Goal: Feedback & Contribution: Leave review/rating

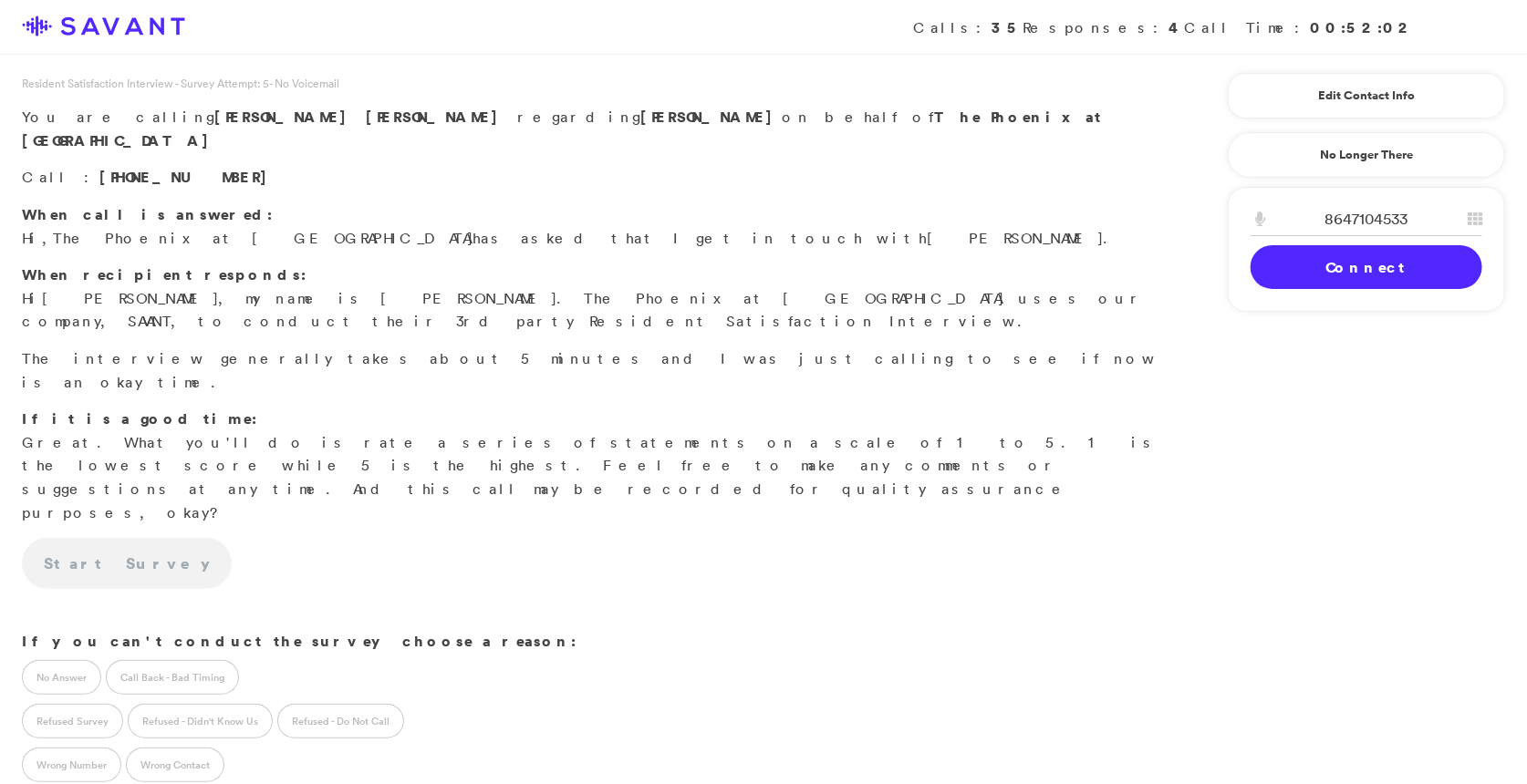
click at [1289, 273] on link "Connect" at bounding box center [1365, 267] width 232 height 44
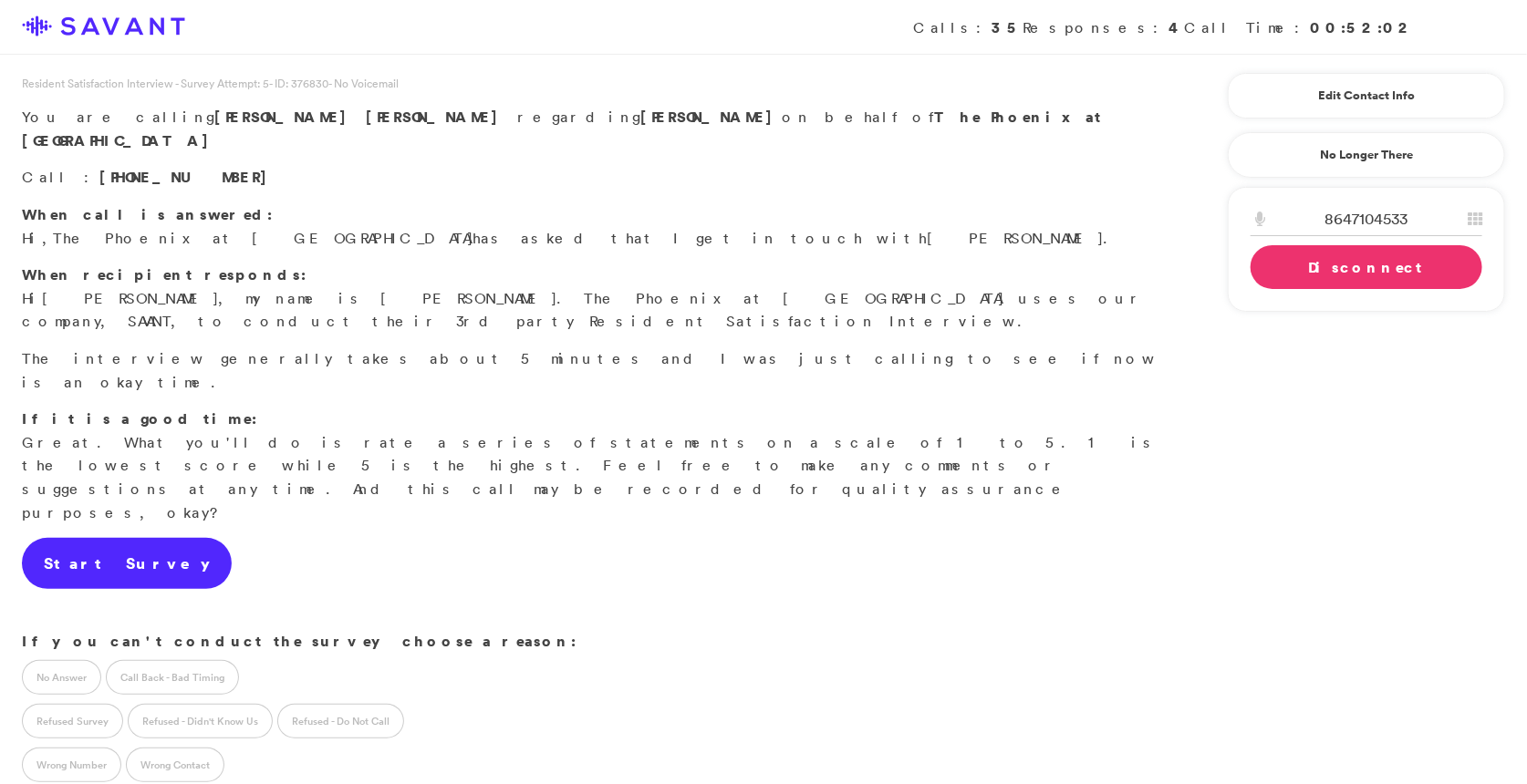
click at [119, 538] on link "Start Survey" at bounding box center [126, 564] width 209 height 51
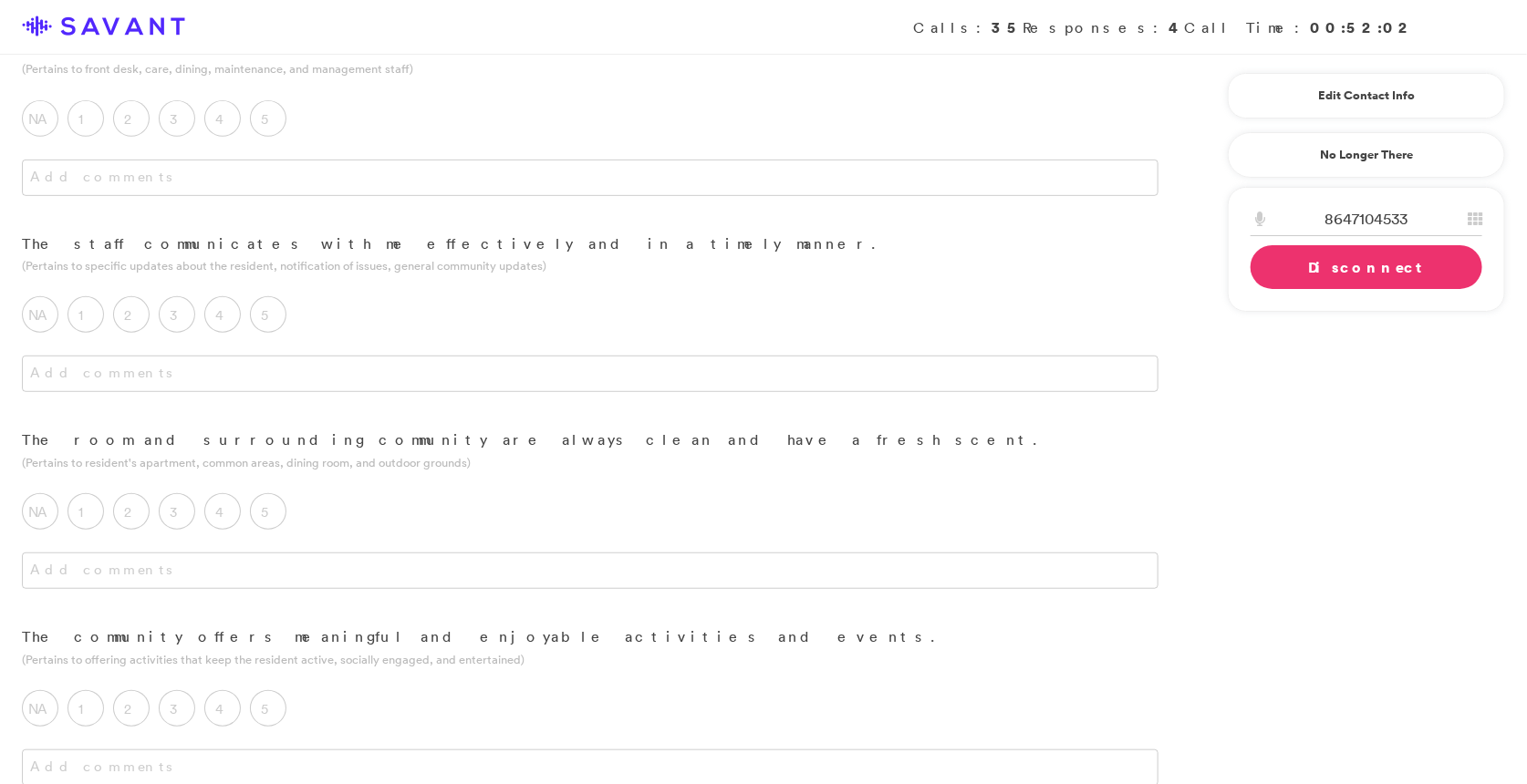
scroll to position [307, 0]
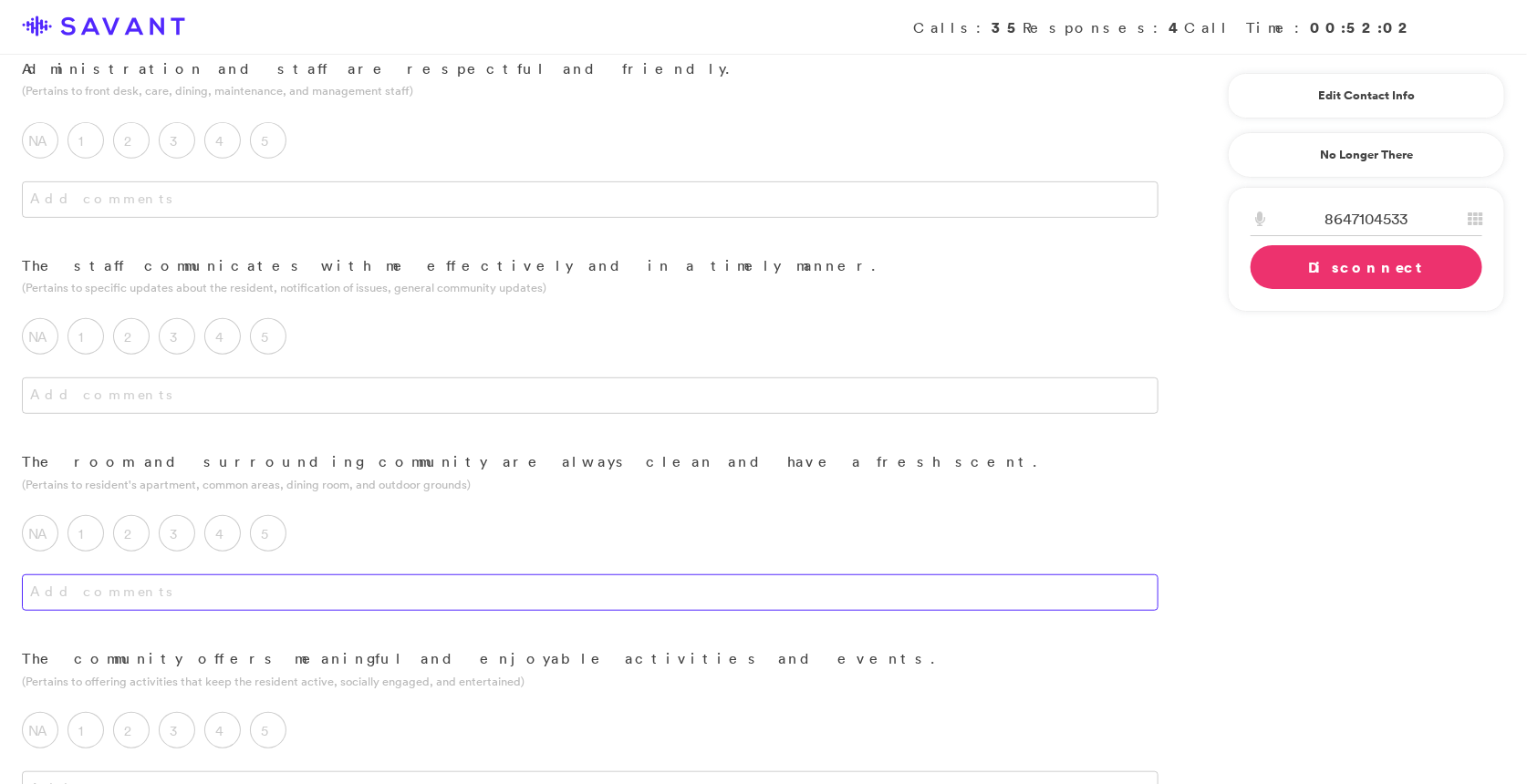
click at [410, 575] on textarea at bounding box center [589, 592] width 1136 height 36
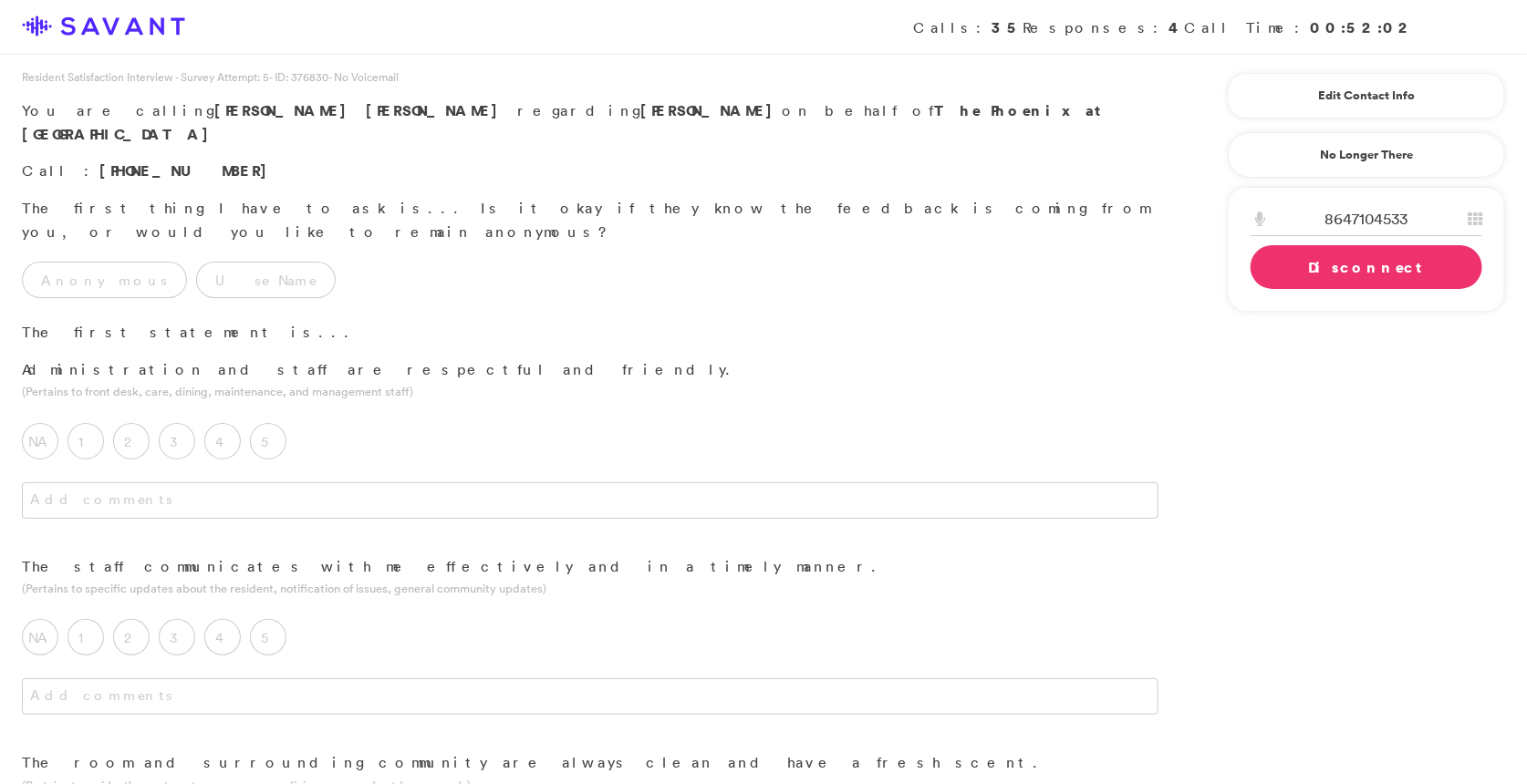
scroll to position [0, 0]
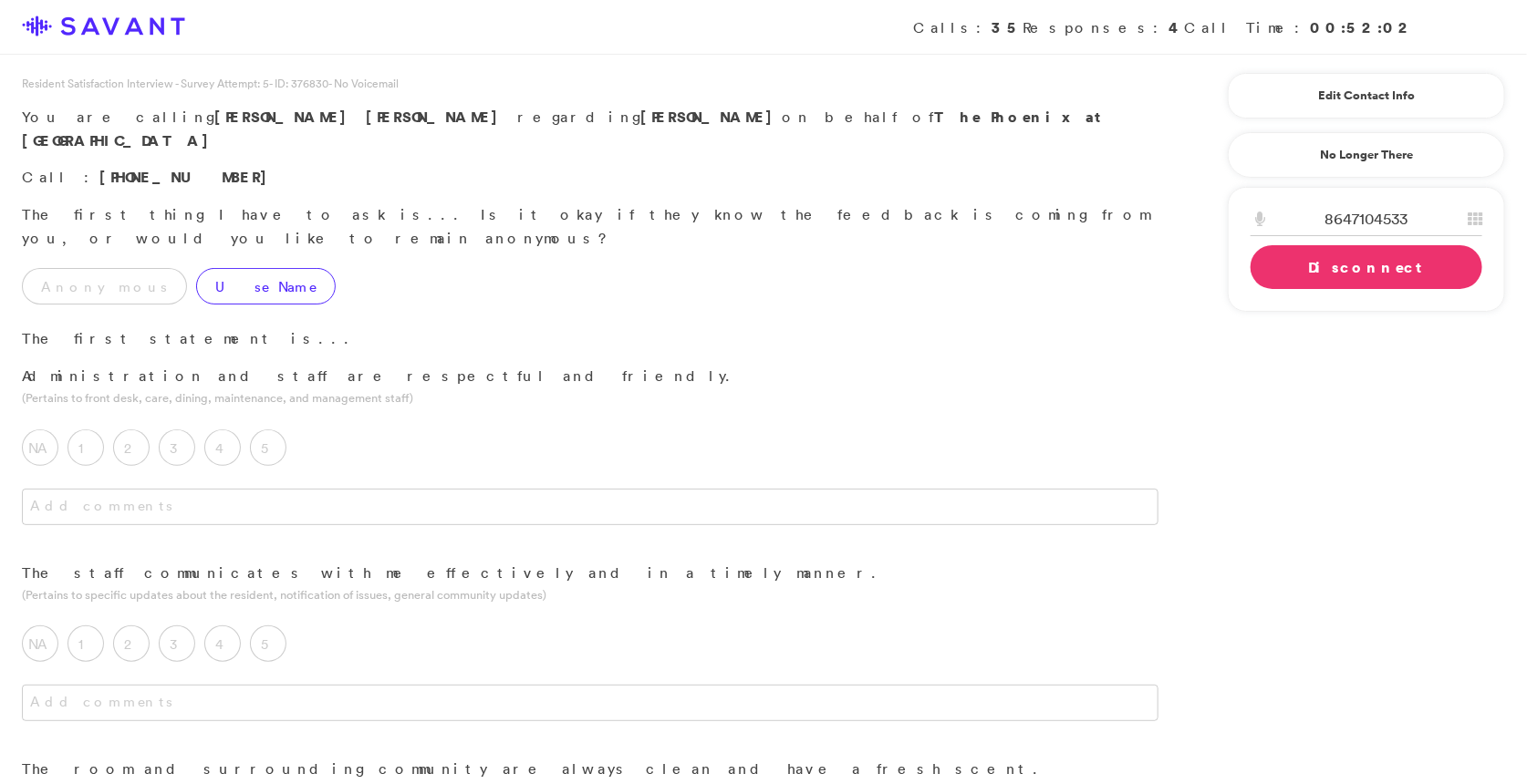
type textarea "Housekeeping comes once a week."
click at [203, 268] on label "Use Name" at bounding box center [265, 286] width 140 height 36
click at [1383, 99] on link "Edit Contact Info" at bounding box center [1365, 96] width 232 height 29
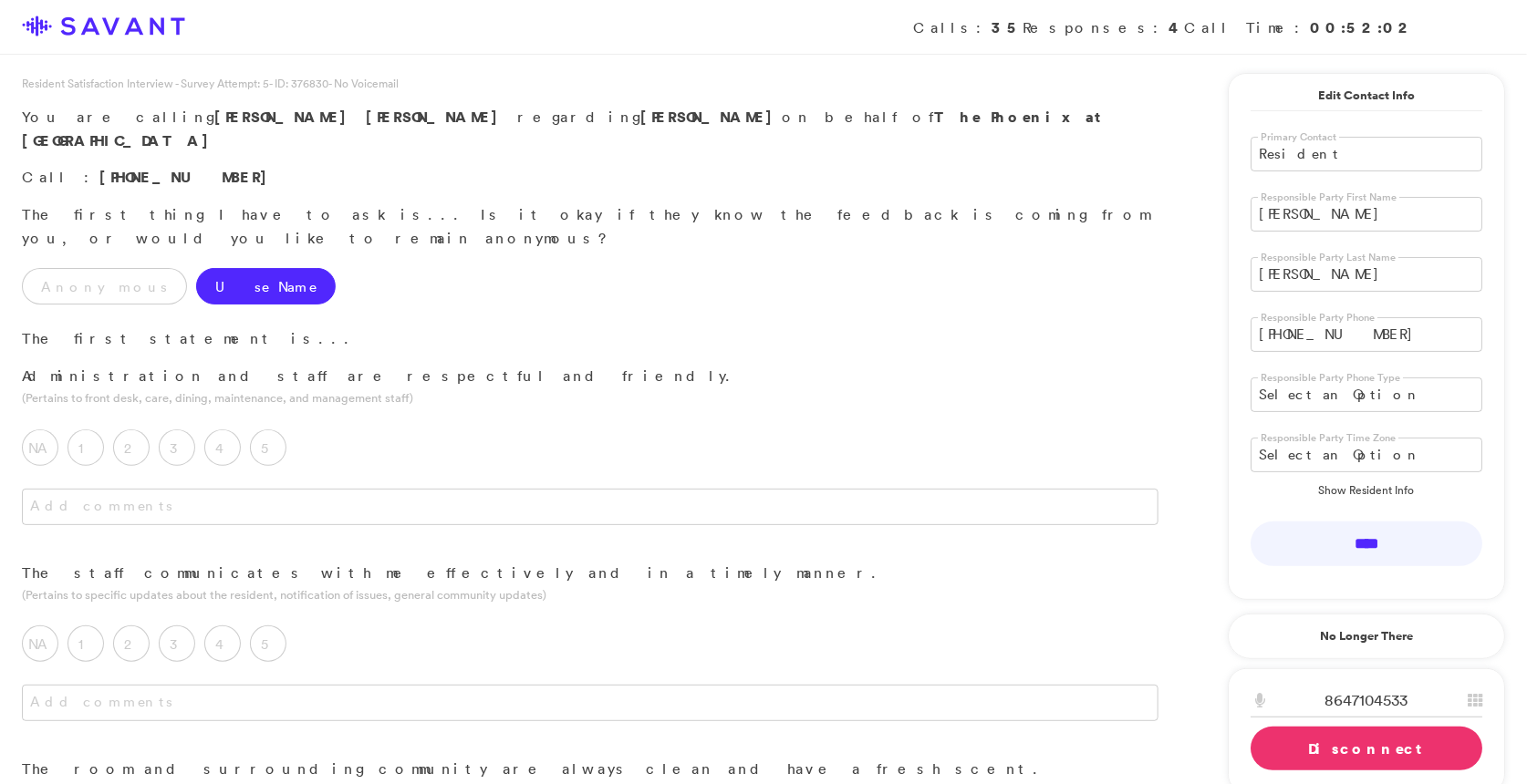
click at [1309, 207] on input "[PERSON_NAME]" at bounding box center [1365, 213] width 232 height 34
click at [1275, 536] on input "****" at bounding box center [1365, 544] width 232 height 45
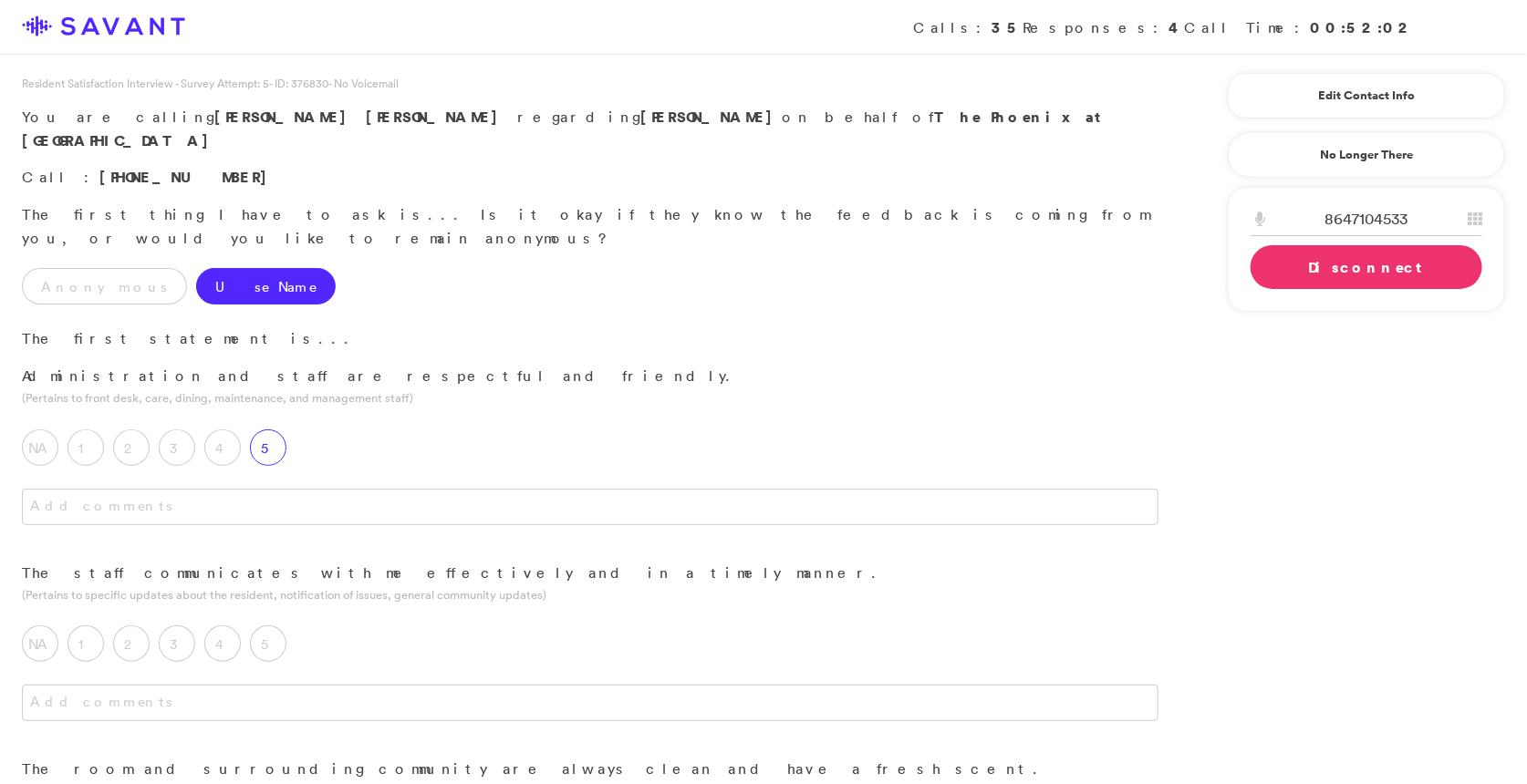
click at [268, 430] on label "5" at bounding box center [267, 447] width 36 height 36
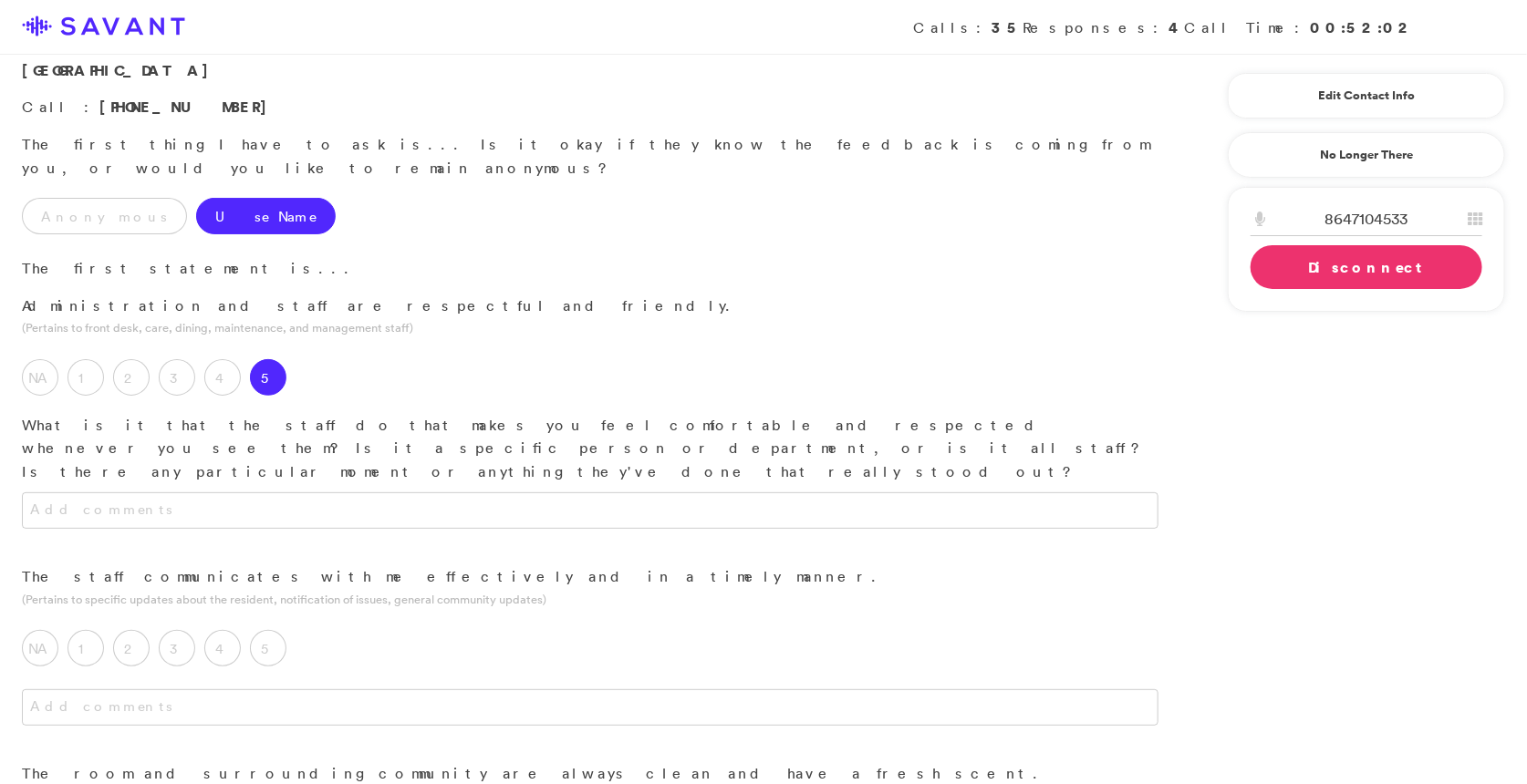
scroll to position [96, 0]
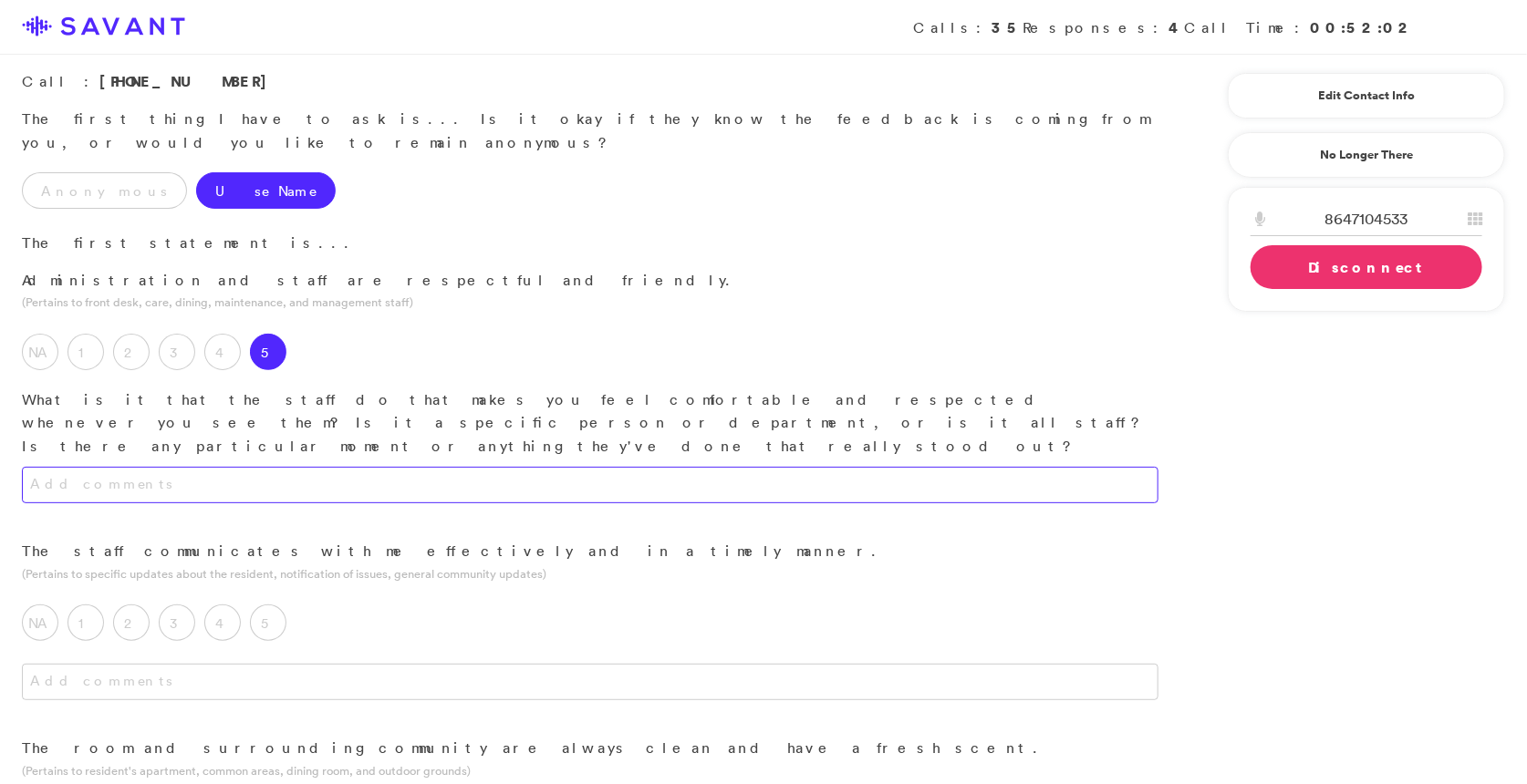
click at [389, 467] on textarea at bounding box center [589, 484] width 1136 height 36
click at [393, 467] on textarea at bounding box center [589, 484] width 1136 height 36
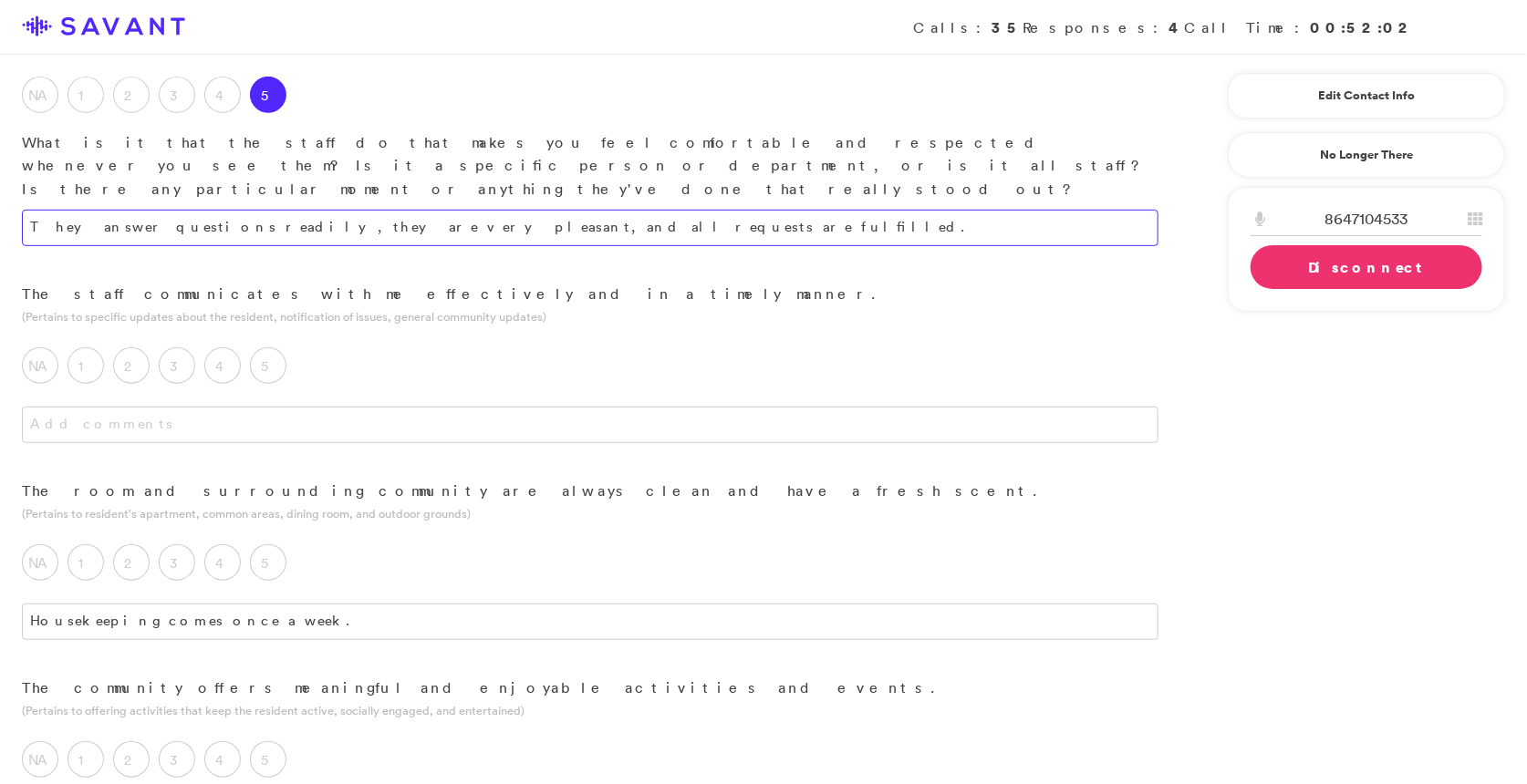
scroll to position [385, 0]
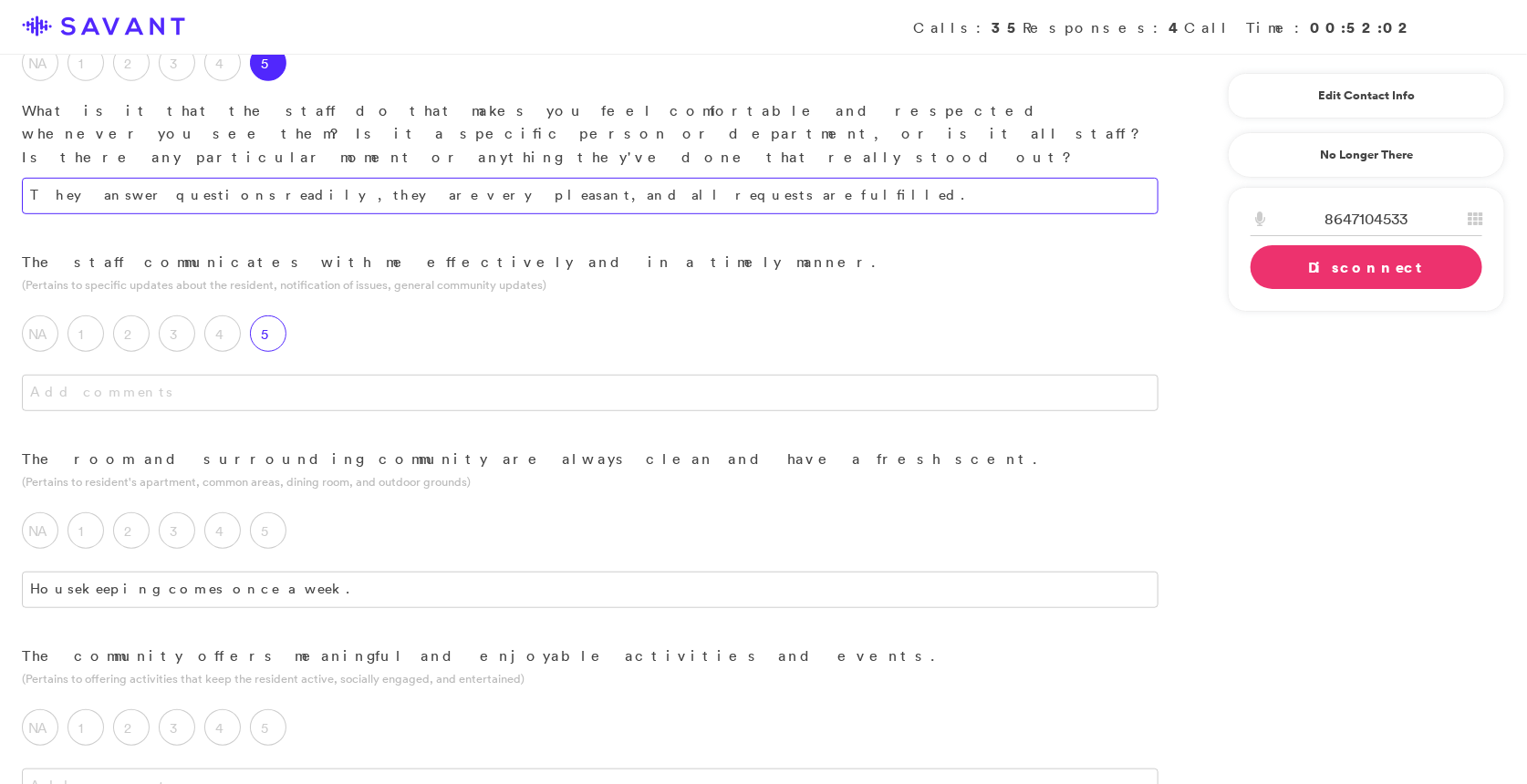
type textarea "They answer questions readily, they are very pleasant, and all requests are ful…"
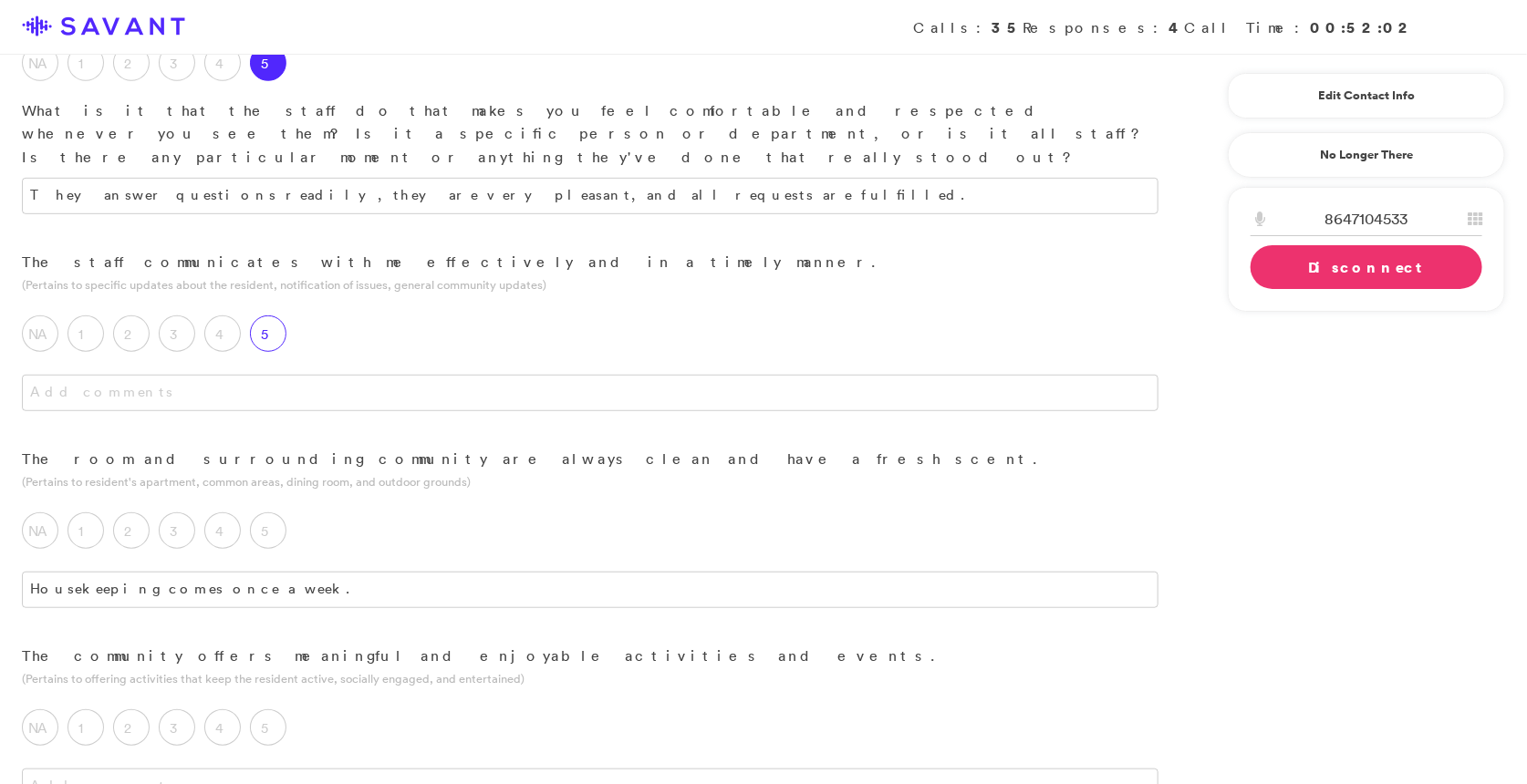
click at [278, 315] on div "5" at bounding box center [272, 338] width 46 height 46
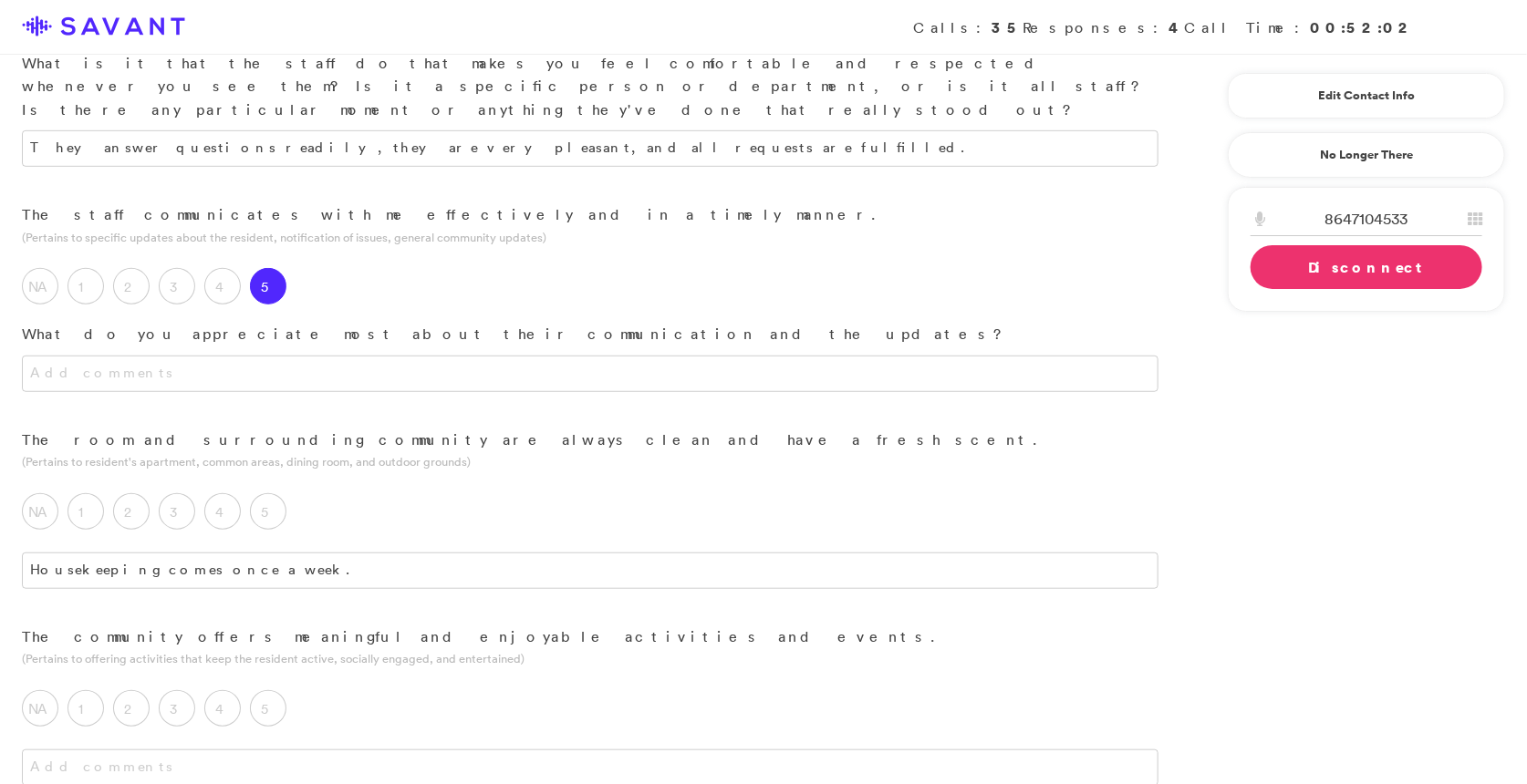
scroll to position [434, 0]
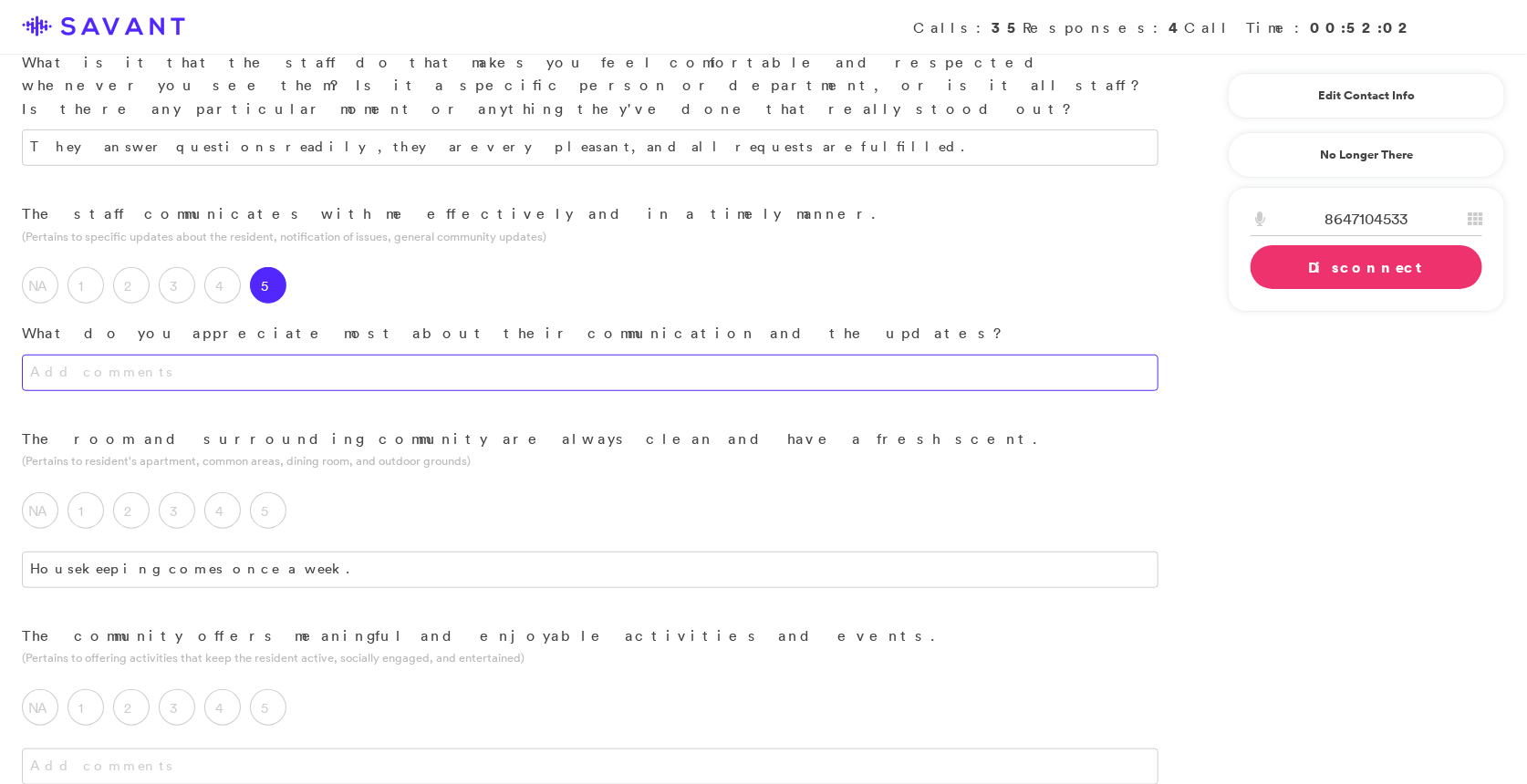
click at [347, 354] on textarea at bounding box center [589, 372] width 1136 height 36
click at [455, 354] on textarea "They are prompt with fulfilling our requests, they are very pleasant. They are …" at bounding box center [589, 372] width 1136 height 36
click at [764, 354] on textarea "They are prompt with fulfilling our requests, they are very pleasant. When they…" at bounding box center [589, 372] width 1136 height 36
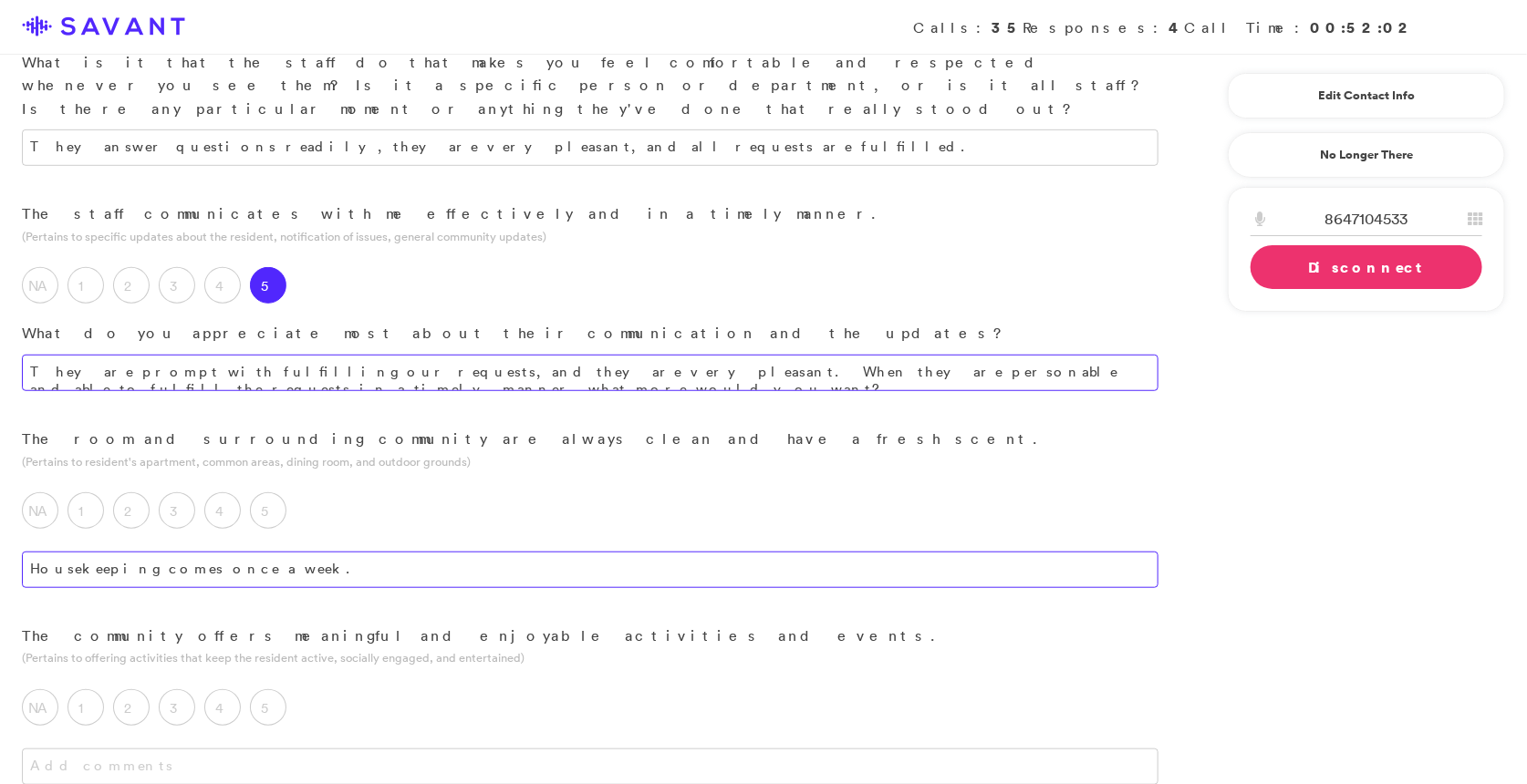
type textarea "They are prompt with fulfilling our requests, and they are very pleasant. When …"
click at [411, 552] on textarea "Housekeeping comes once a week." at bounding box center [589, 570] width 1136 height 36
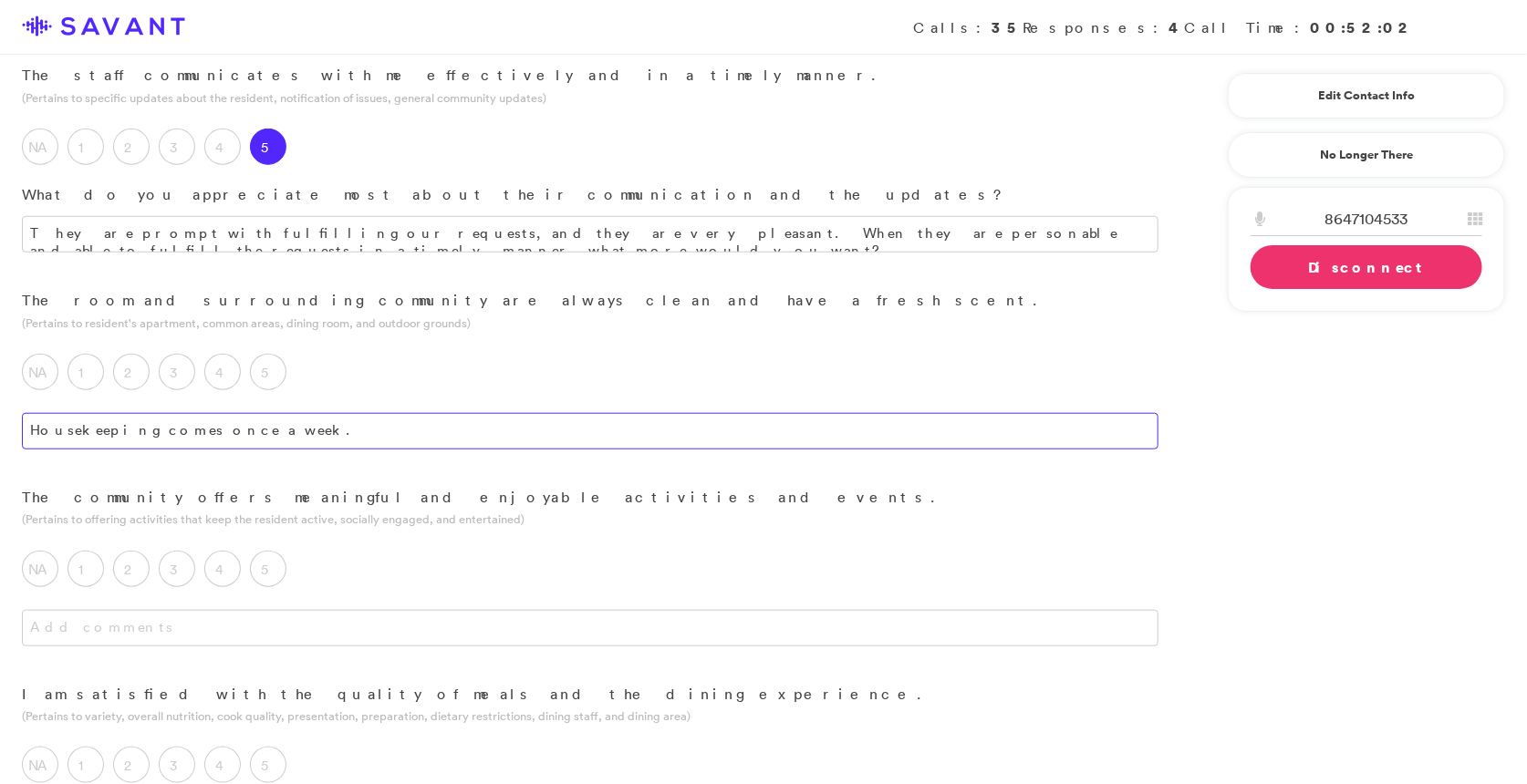
scroll to position [580, 0]
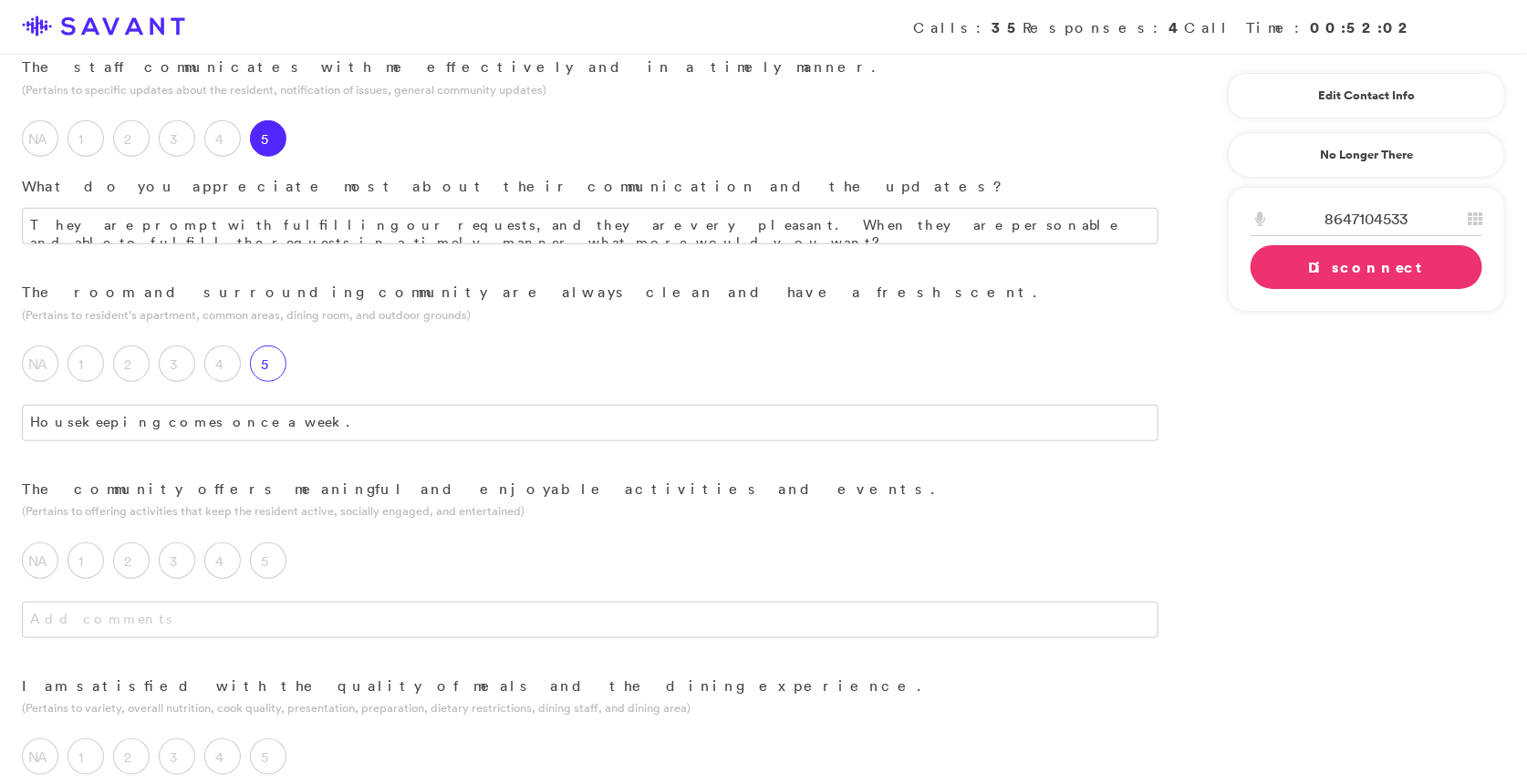
click at [279, 346] on label "5" at bounding box center [267, 363] width 36 height 36
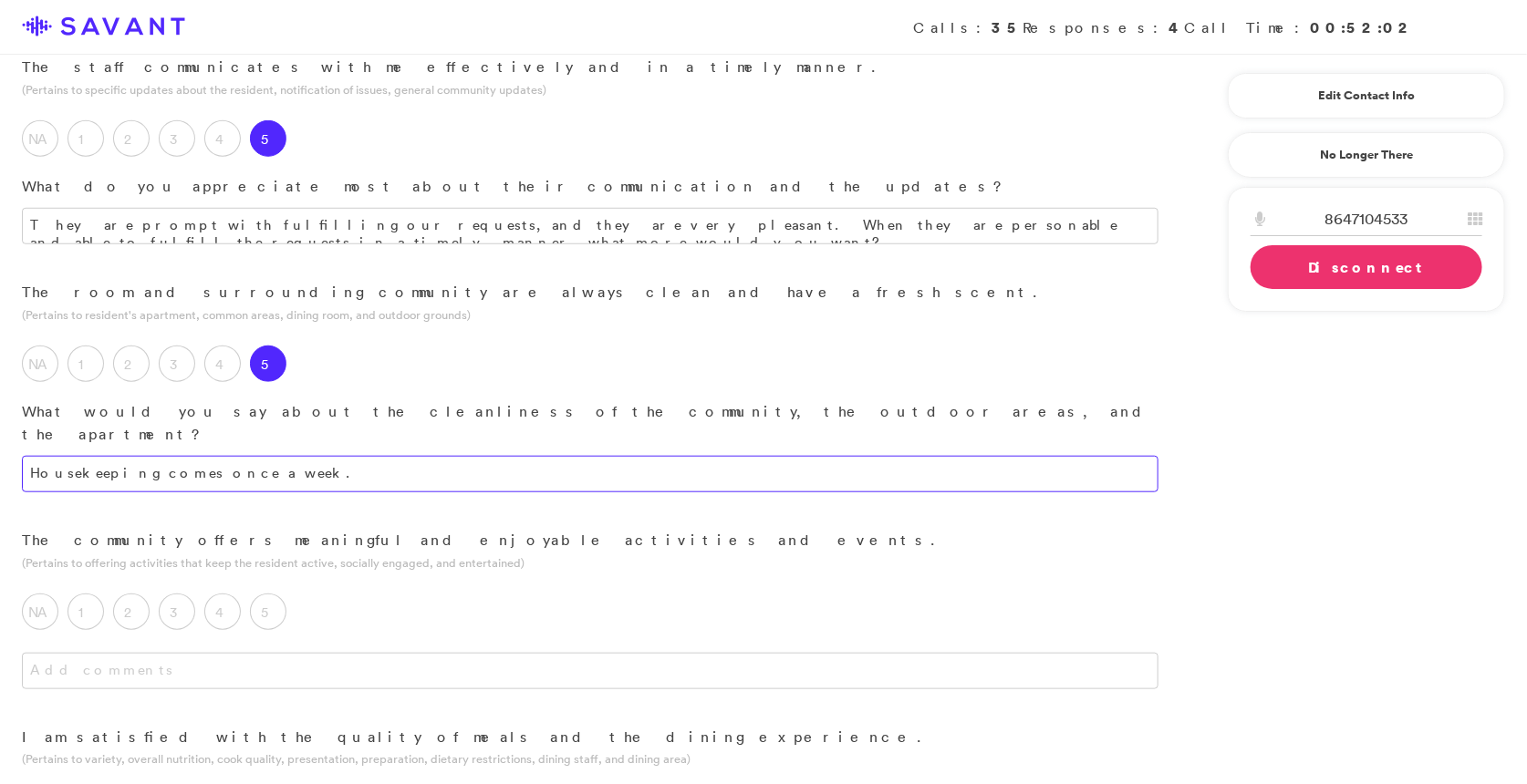
click at [36, 456] on textarea "Housekeeping comes once a week." at bounding box center [589, 474] width 1136 height 36
drag, startPoint x: 739, startPoint y: 383, endPoint x: 454, endPoint y: 380, distance: 285.0
click at [454, 456] on textarea "Her cottage is brand new and we were able to furnish it to our liking. ousekeep…" at bounding box center [589, 474] width 1136 height 36
click at [455, 456] on textarea "Her cottage is brand new and we were able to furnish it to our liking. ousekeep…" at bounding box center [589, 474] width 1136 height 36
click at [458, 456] on textarea "Her cottage is brand new, and we were able to furnish it to our liking. Houseke…" at bounding box center [589, 474] width 1136 height 36
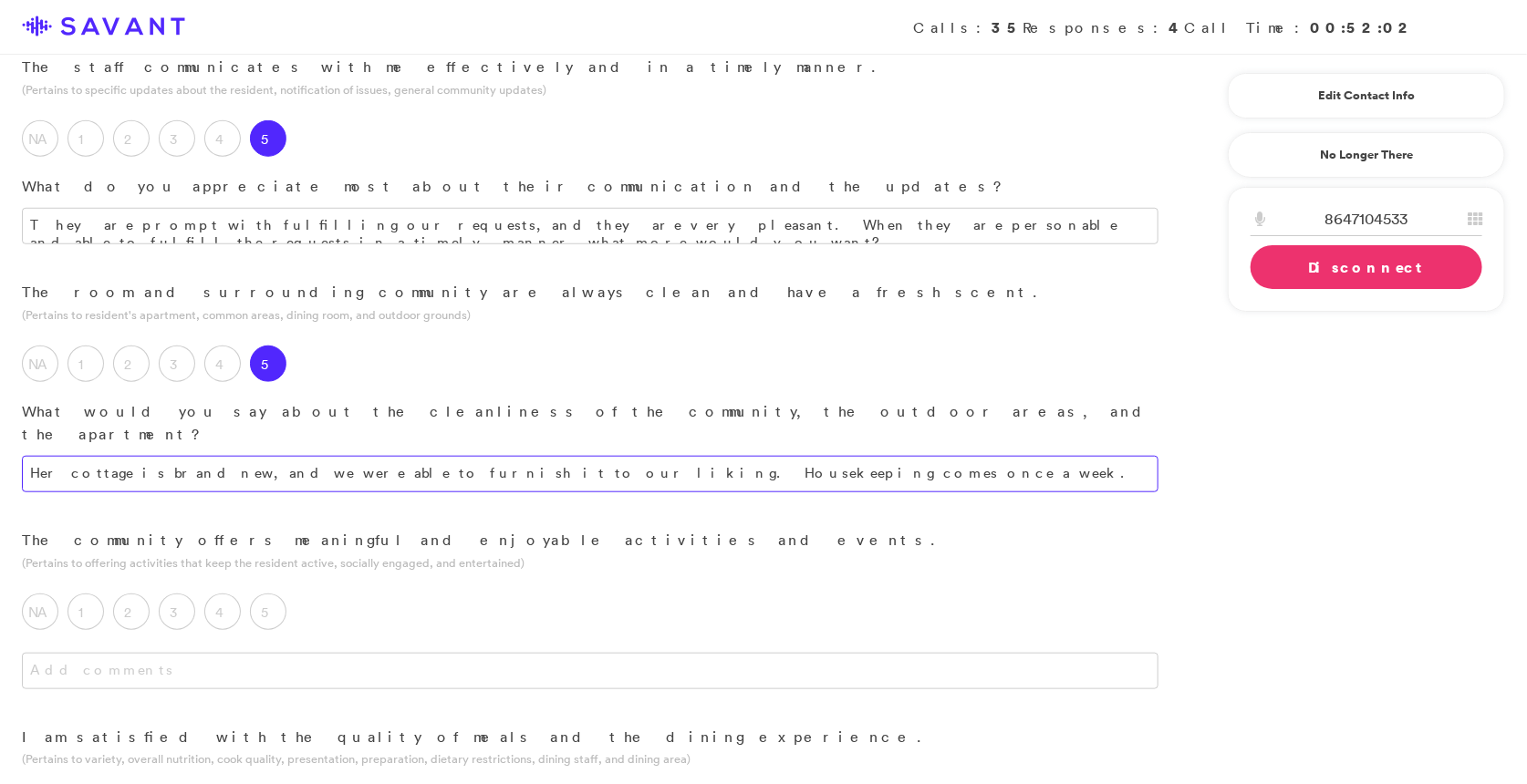
click at [457, 456] on textarea "Her cottage is brand new, and we were able to furnish it to our liking. Houseke…" at bounding box center [589, 474] width 1136 height 36
click at [936, 456] on textarea "Her cottage is brand new, and we were able to furnish it to our liking. The mai…" at bounding box center [589, 474] width 1136 height 36
drag, startPoint x: 905, startPoint y: 379, endPoint x: 855, endPoint y: 381, distance: 50.0
click at [855, 456] on textarea "Her cottage is brand new, and we were able to furnish it to our liking. The mai…" at bounding box center [589, 474] width 1136 height 36
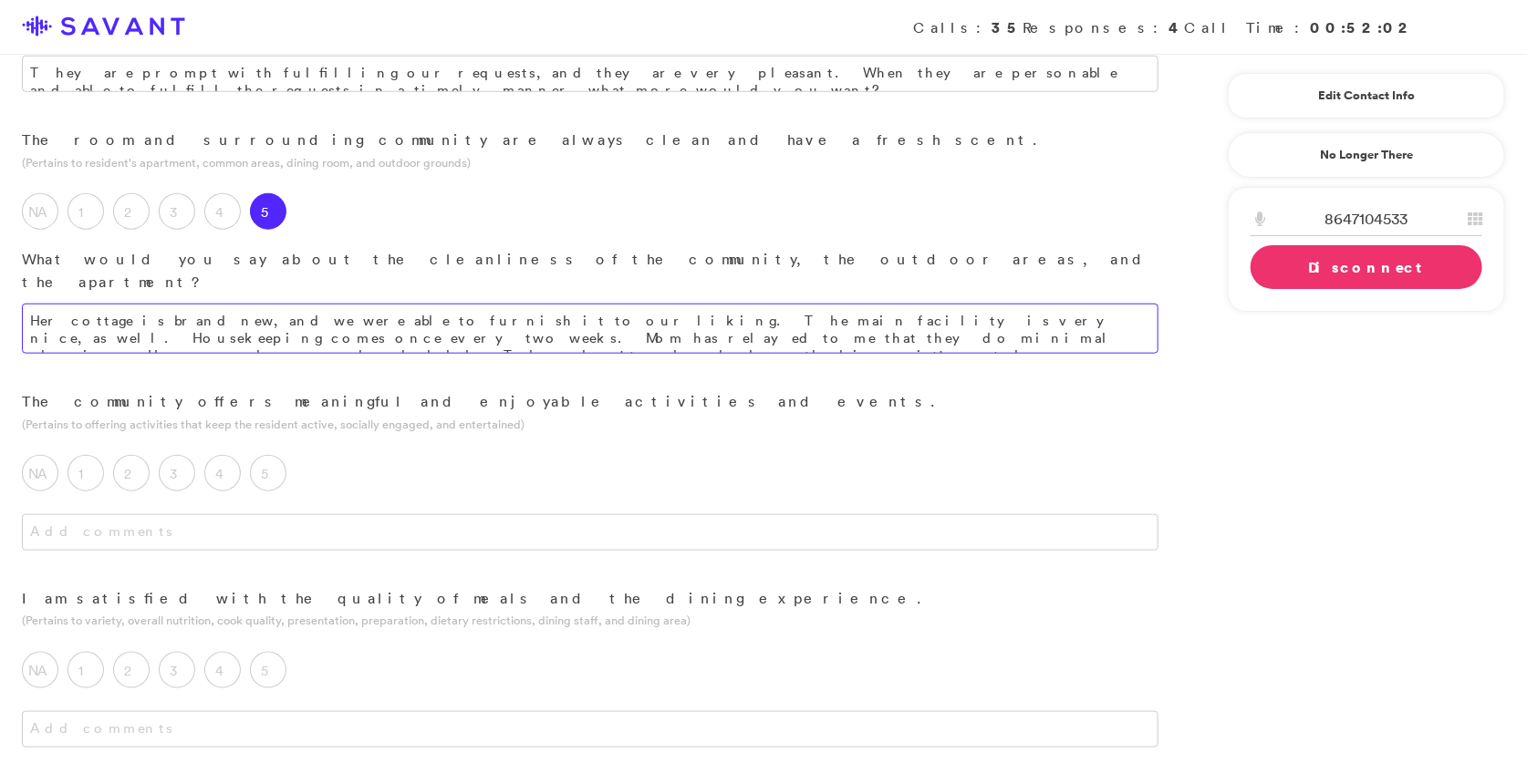
scroll to position [740, 0]
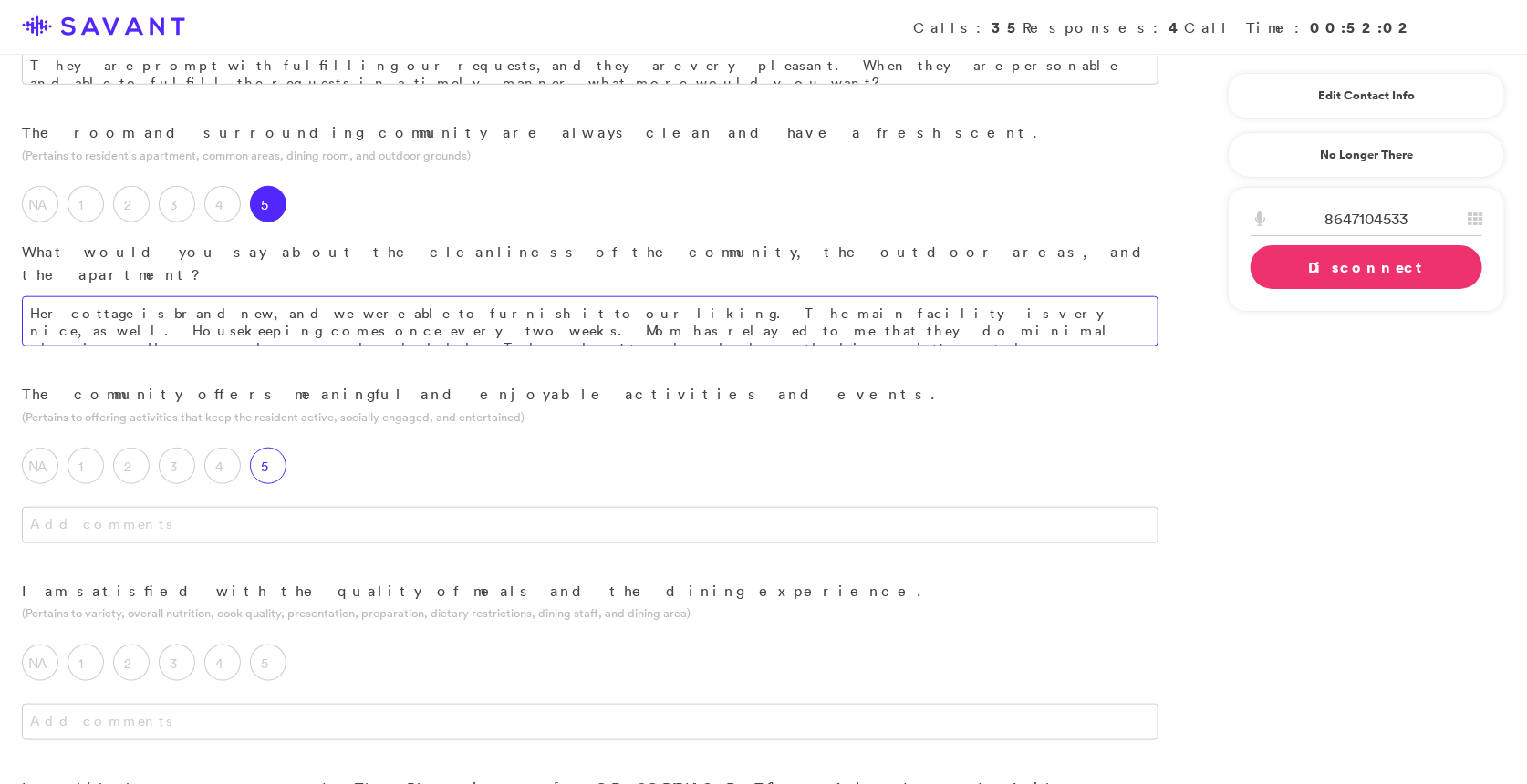
type textarea "Her cottage is brand new, and we were able to furnish it to our liking. The mai…"
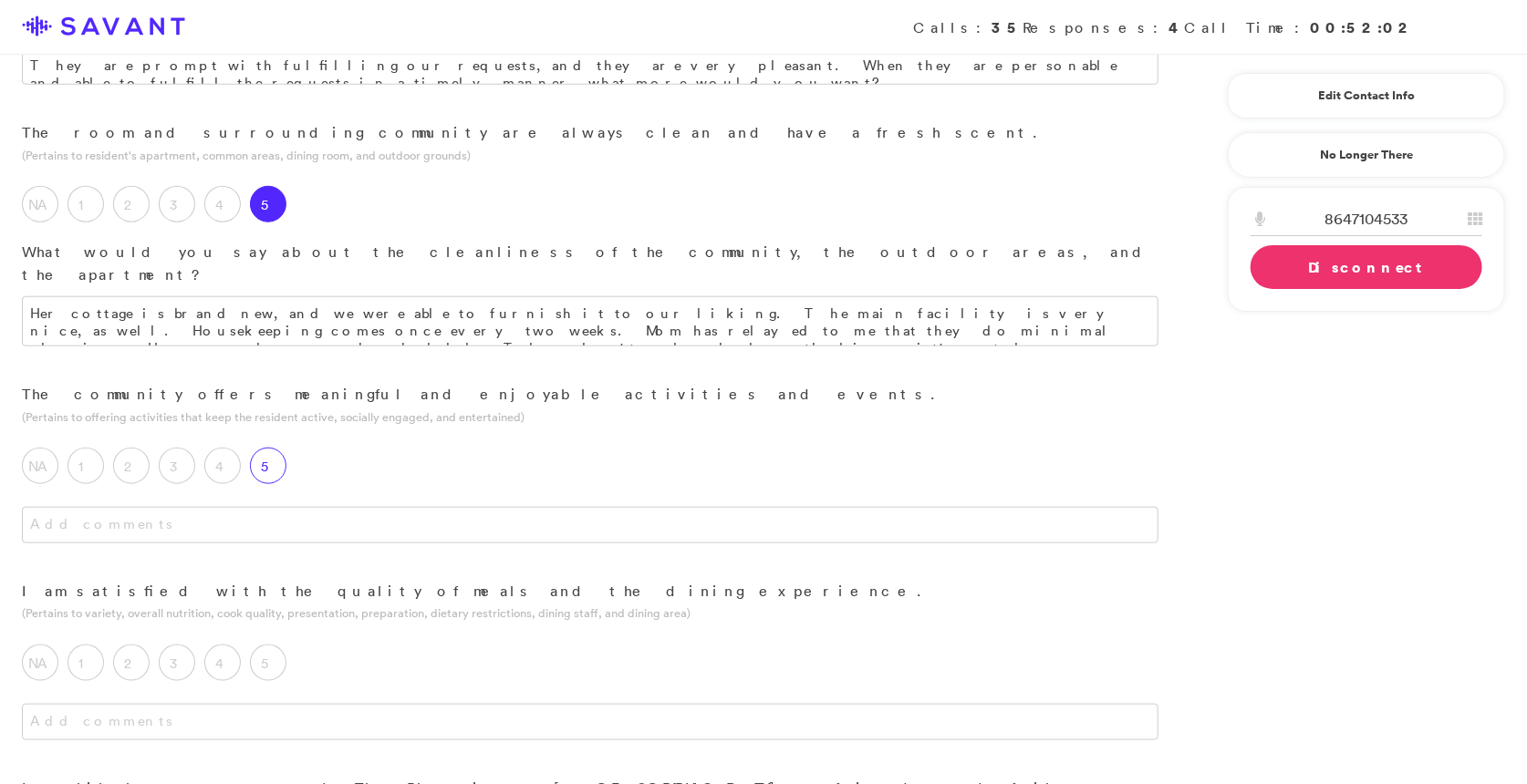
click at [276, 447] on label "5" at bounding box center [267, 465] width 36 height 36
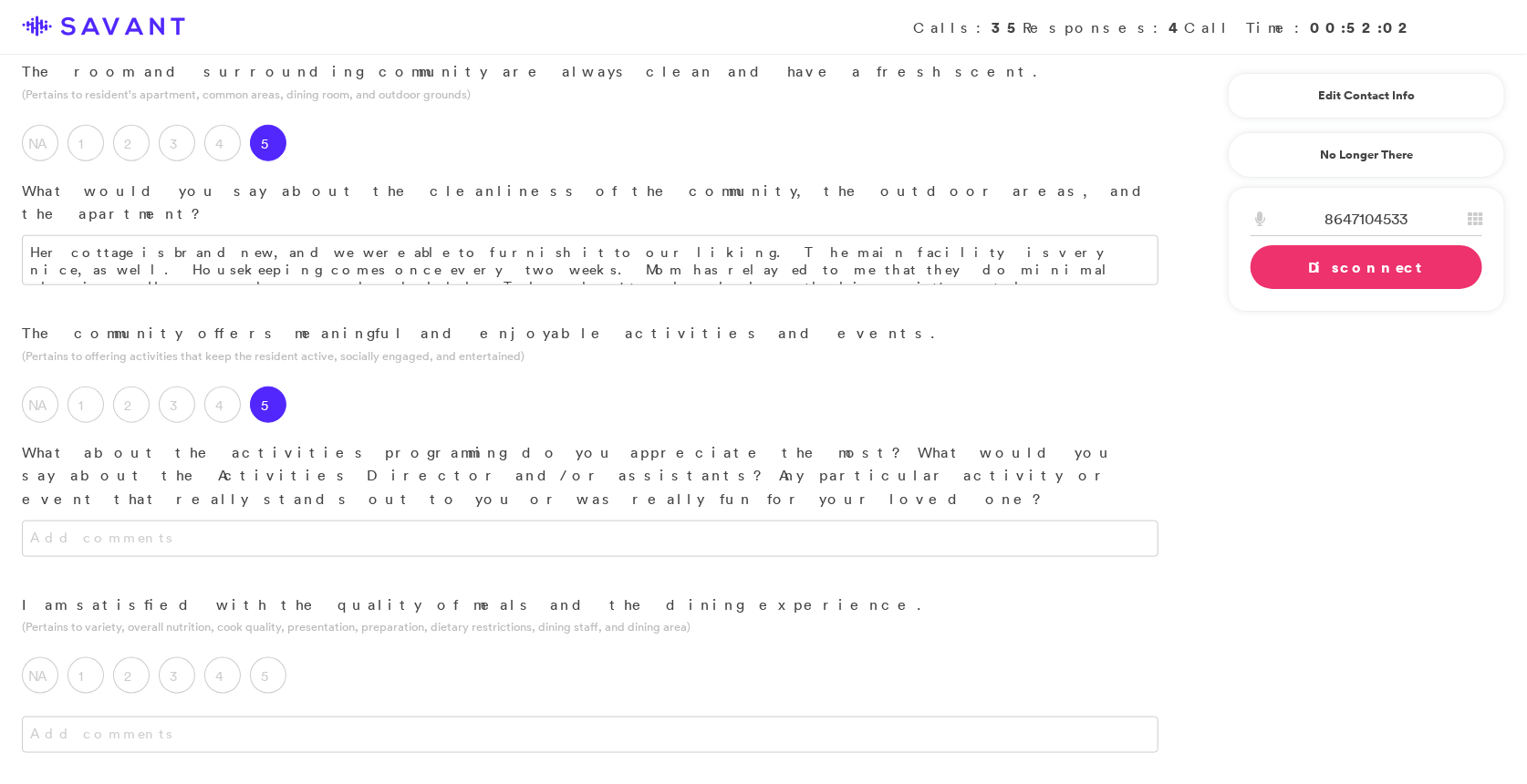
scroll to position [804, 0]
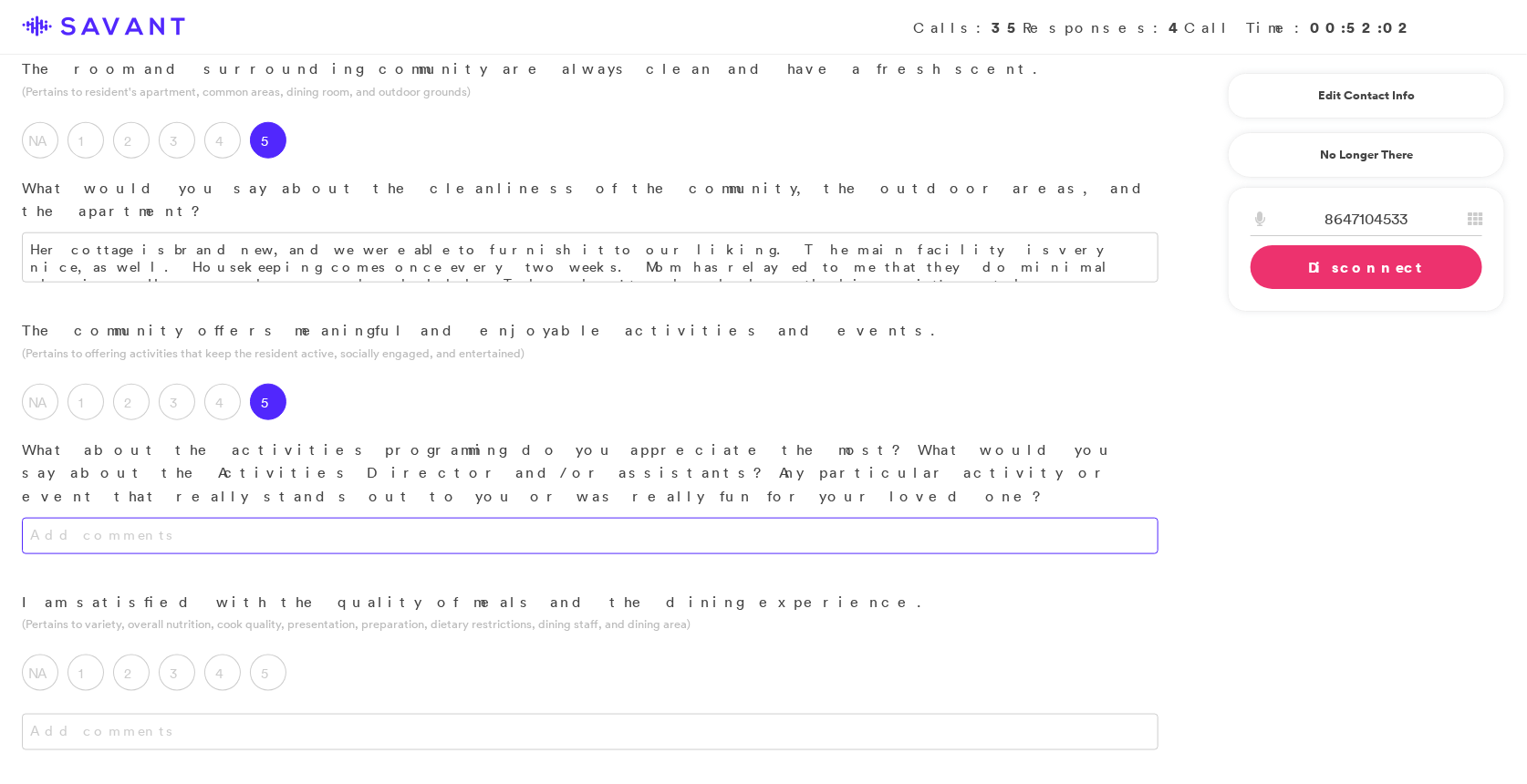
click at [386, 518] on textarea at bounding box center [589, 535] width 1136 height 36
type textarea "I"
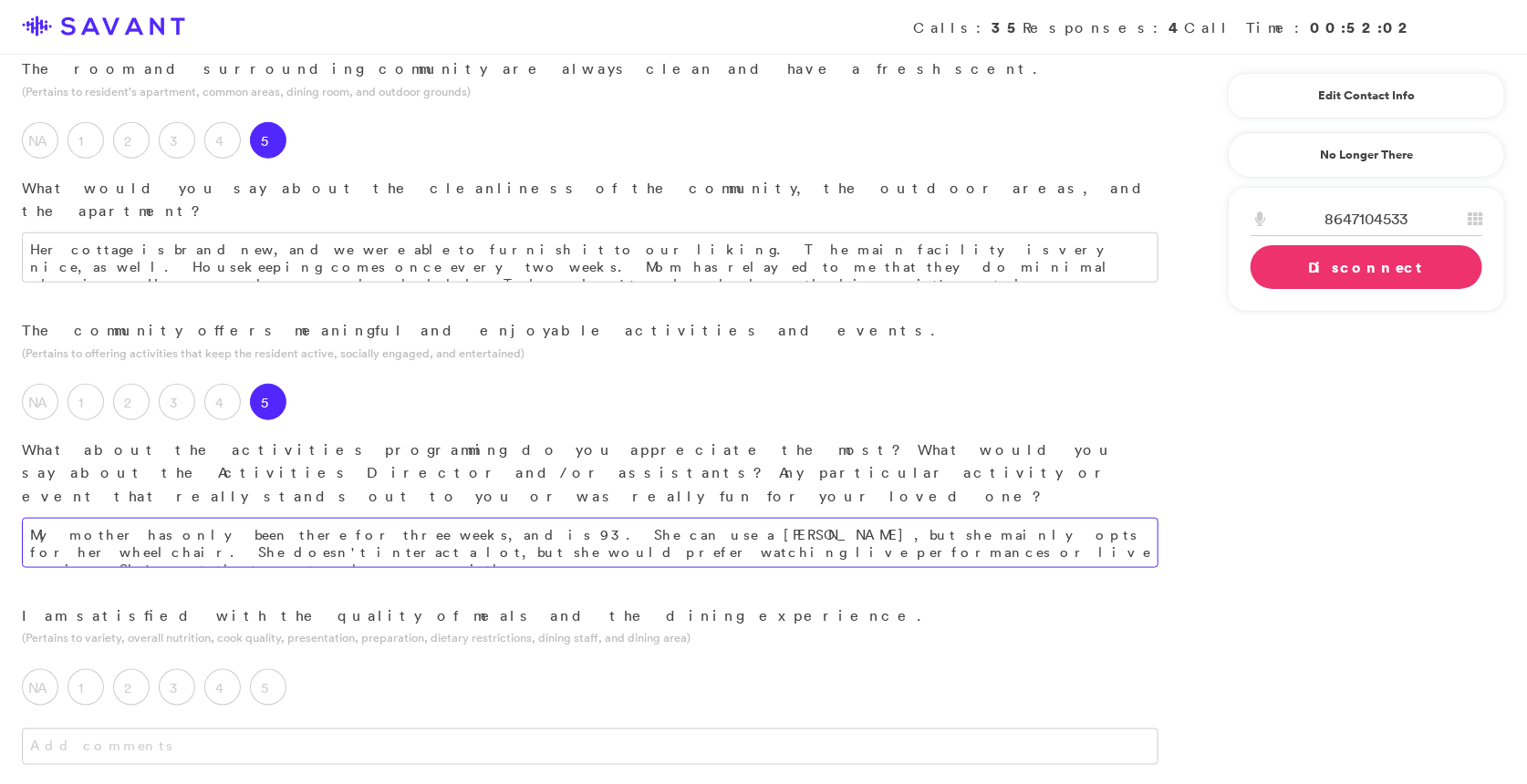
click at [547, 518] on textarea "My mother has only been there for three weeks, and is 93. She can use a [PERSON…" at bounding box center [589, 542] width 1136 height 50
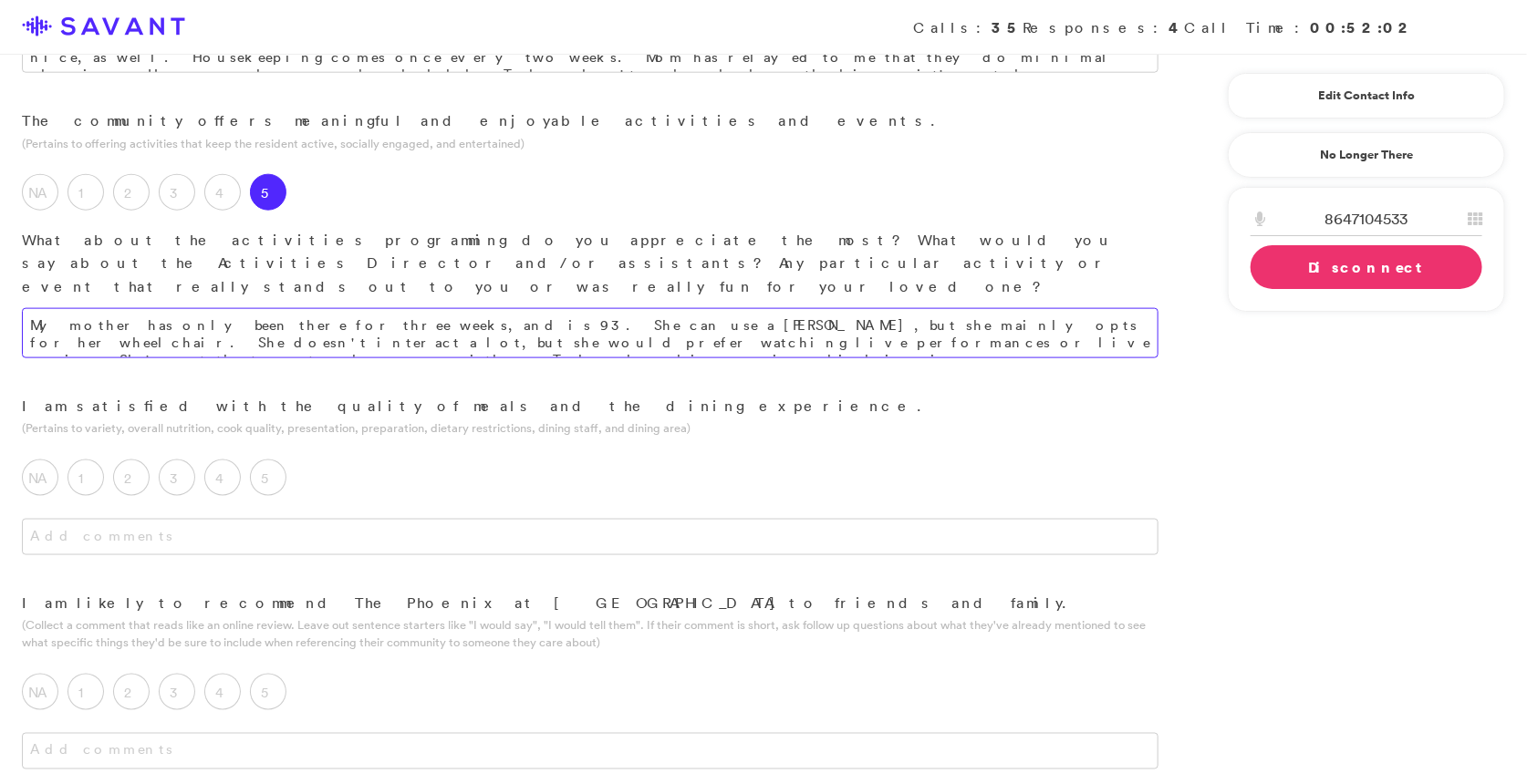
scroll to position [1015, 0]
type textarea "My mother has only been there for three weeks, and is 93. She can use a [PERSON…"
click at [274, 458] on label "5" at bounding box center [267, 476] width 36 height 36
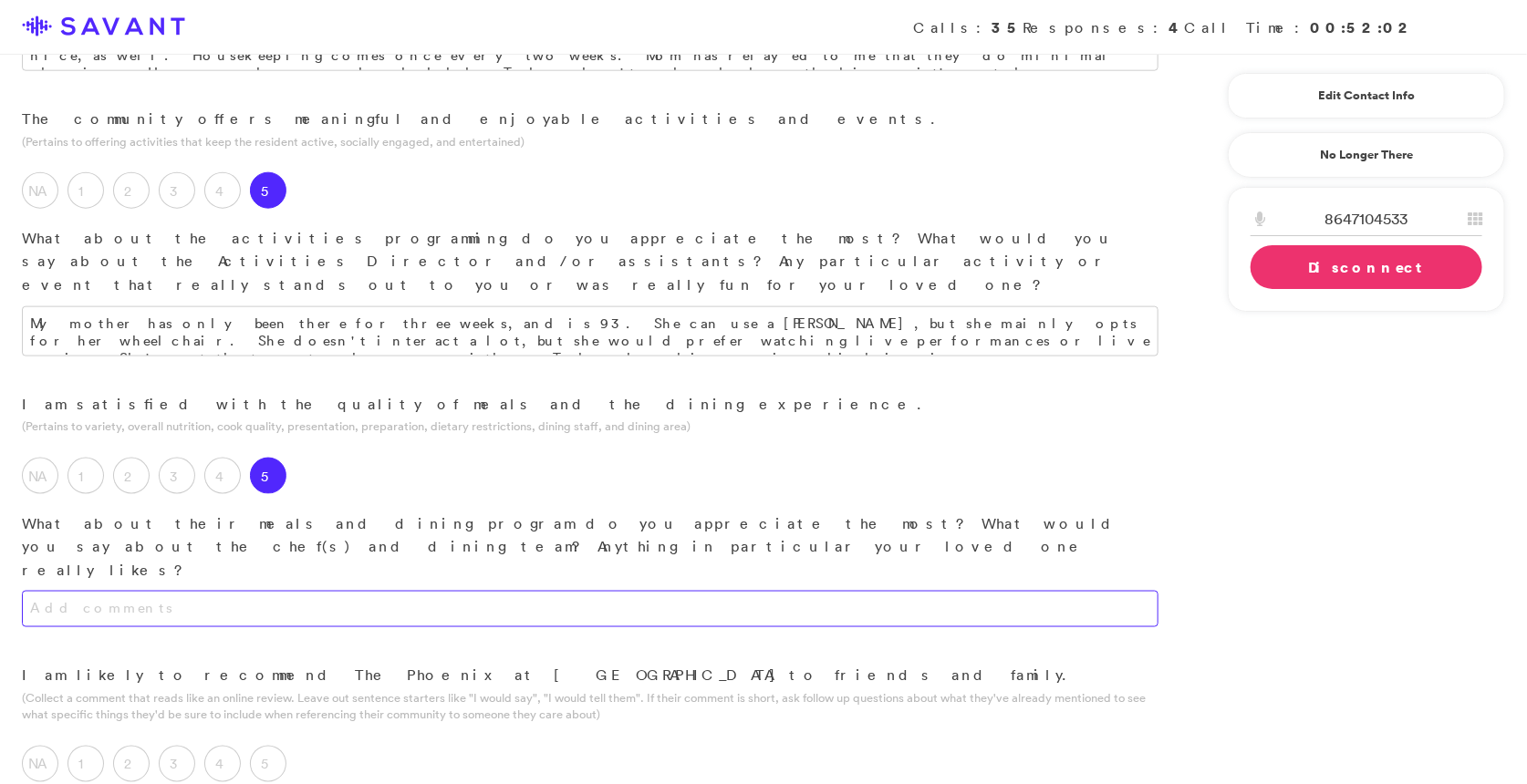
click at [344, 591] on textarea at bounding box center [589, 609] width 1136 height 36
type textarea "t"
click at [625, 591] on textarea "It's not gourmet, but everyone who has spoken to me about the food has relayed …" at bounding box center [589, 609] width 1136 height 36
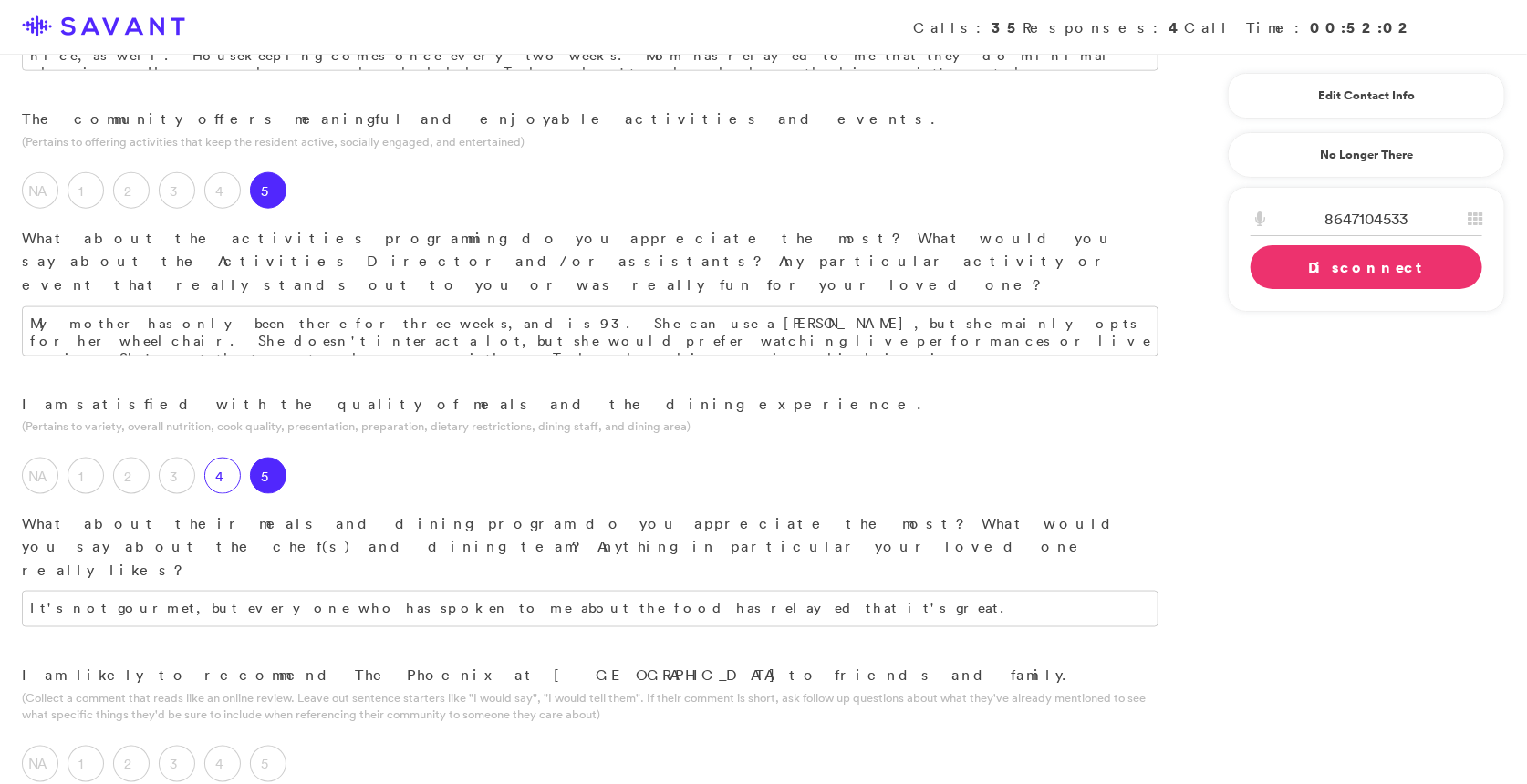
click at [218, 458] on label "4" at bounding box center [222, 476] width 36 height 36
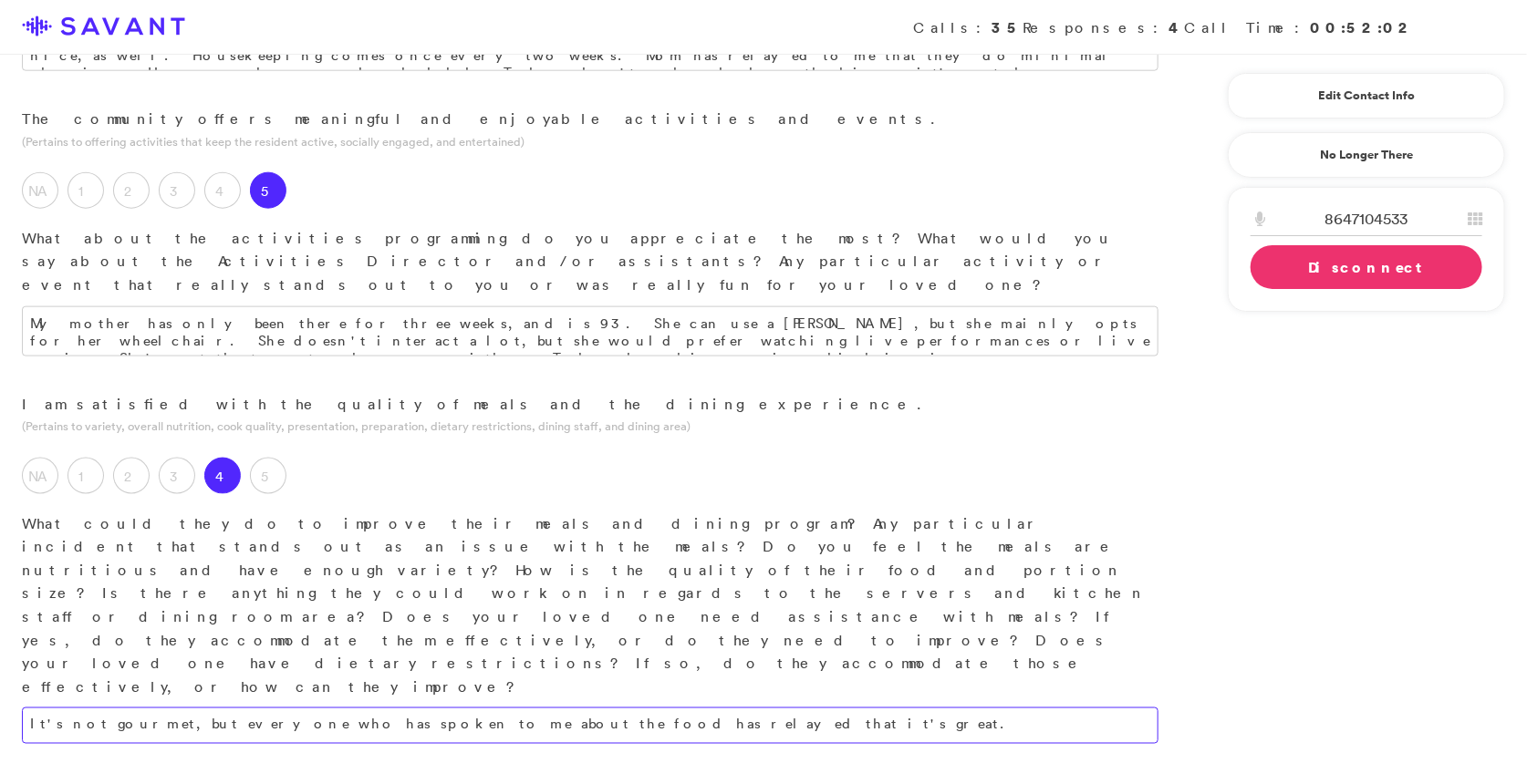
click at [635, 708] on textarea "It's not gourmet, but everyone who has spoken to me about the food has relayed …" at bounding box center [589, 725] width 1136 height 36
drag, startPoint x: 635, startPoint y: 514, endPoint x: 606, endPoint y: 521, distance: 29.8
click at [606, 708] on textarea "It's not gourmet, but everyone who has spoken to me about the food has relayed …" at bounding box center [589, 725] width 1136 height 36
click at [627, 708] on textarea "It's not gourmet, but everyone who has spoken to me about the food has relayed …" at bounding box center [589, 725] width 1136 height 36
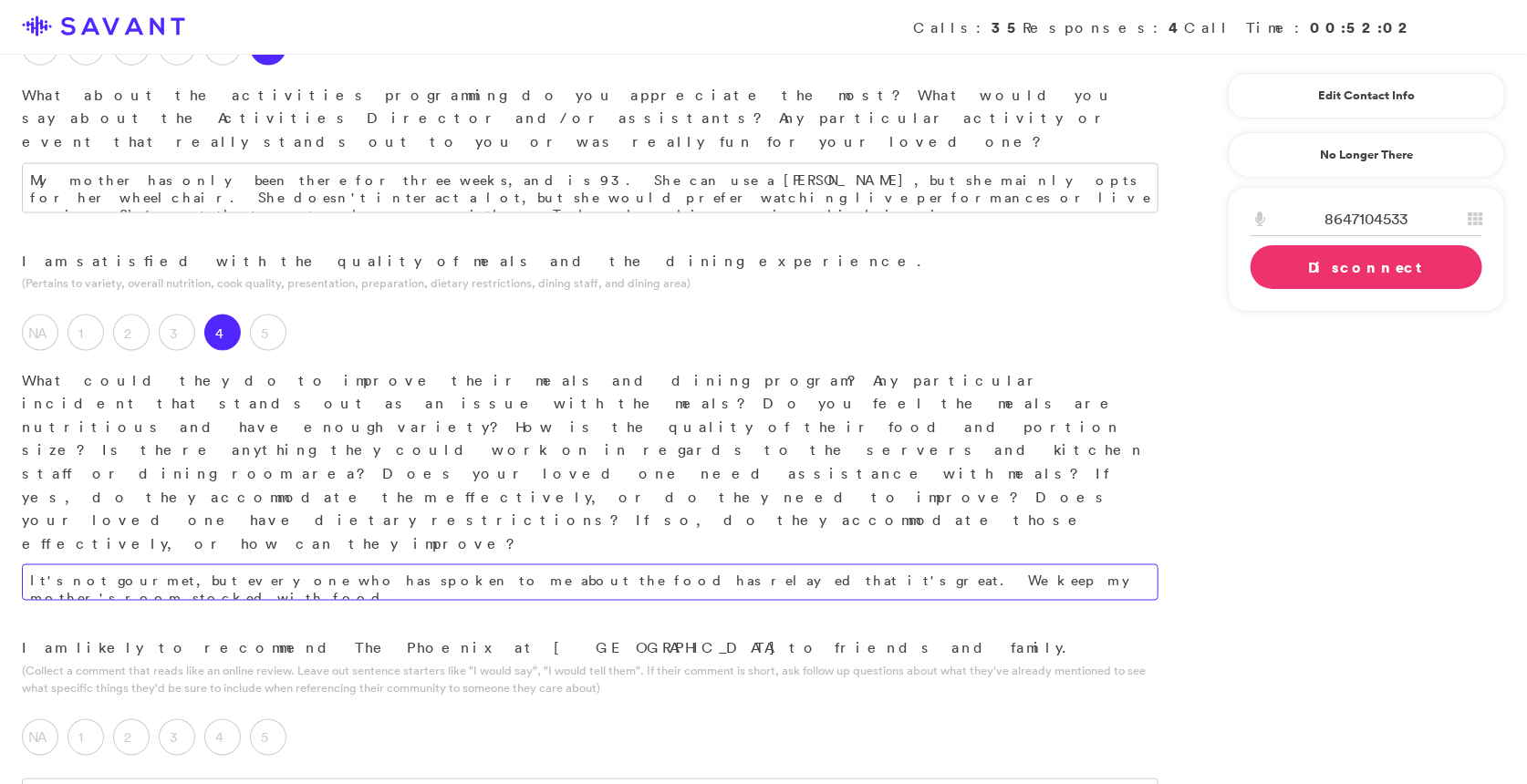
scroll to position [1161, 0]
type textarea "It's not gourmet, but everyone who has spoken to me about the food has relayed …"
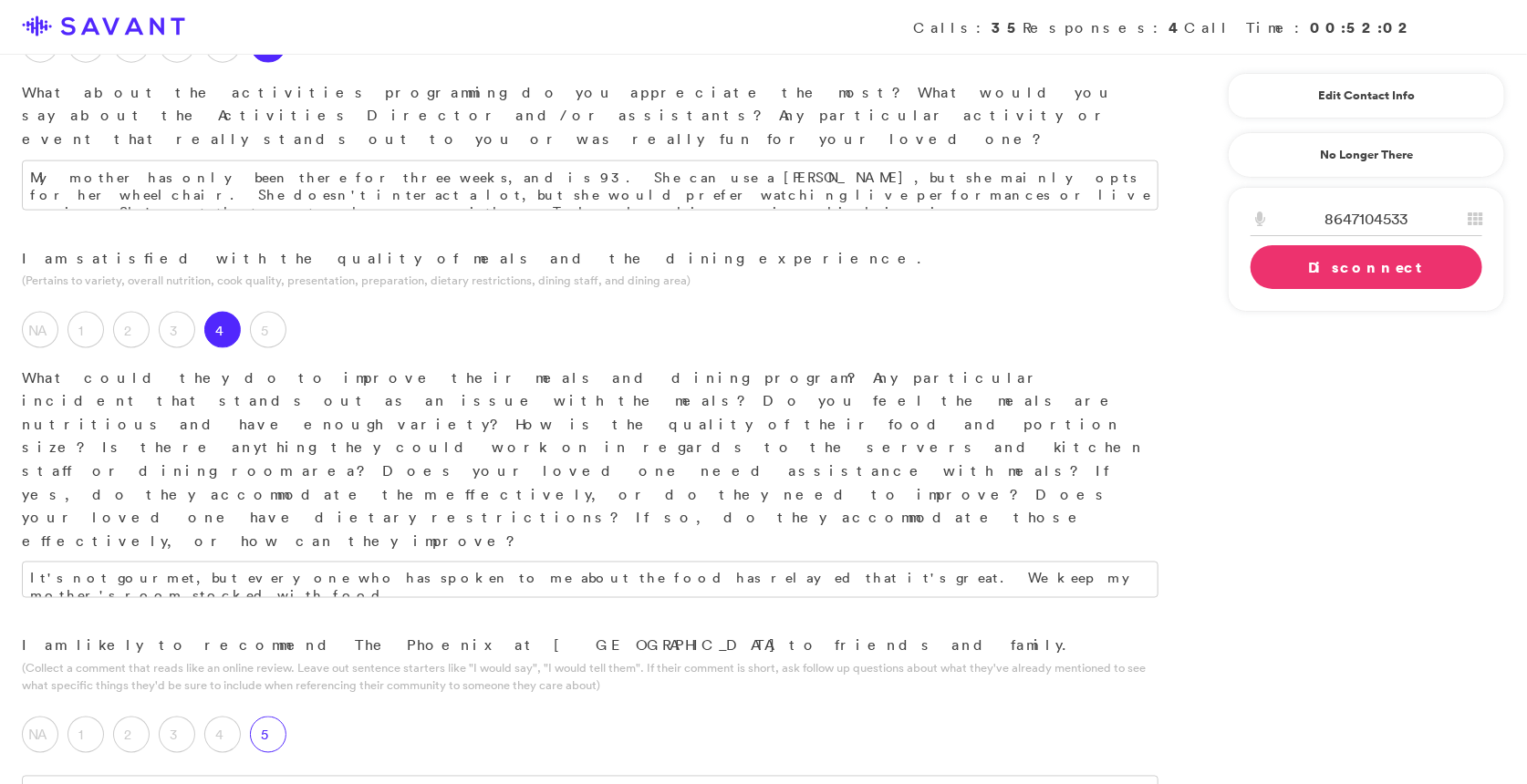
click at [265, 716] on label "5" at bounding box center [267, 734] width 36 height 36
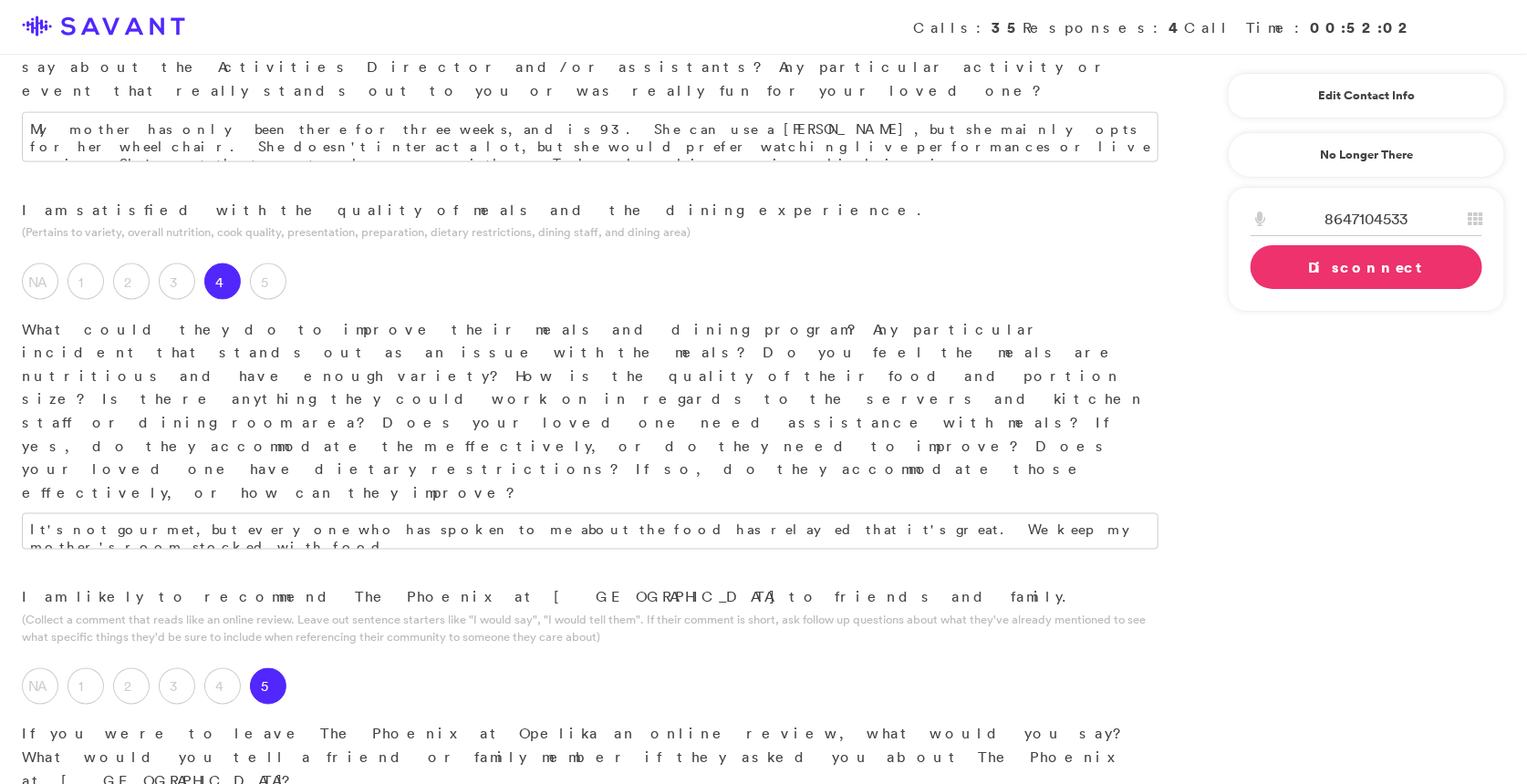
scroll to position [1219, 0]
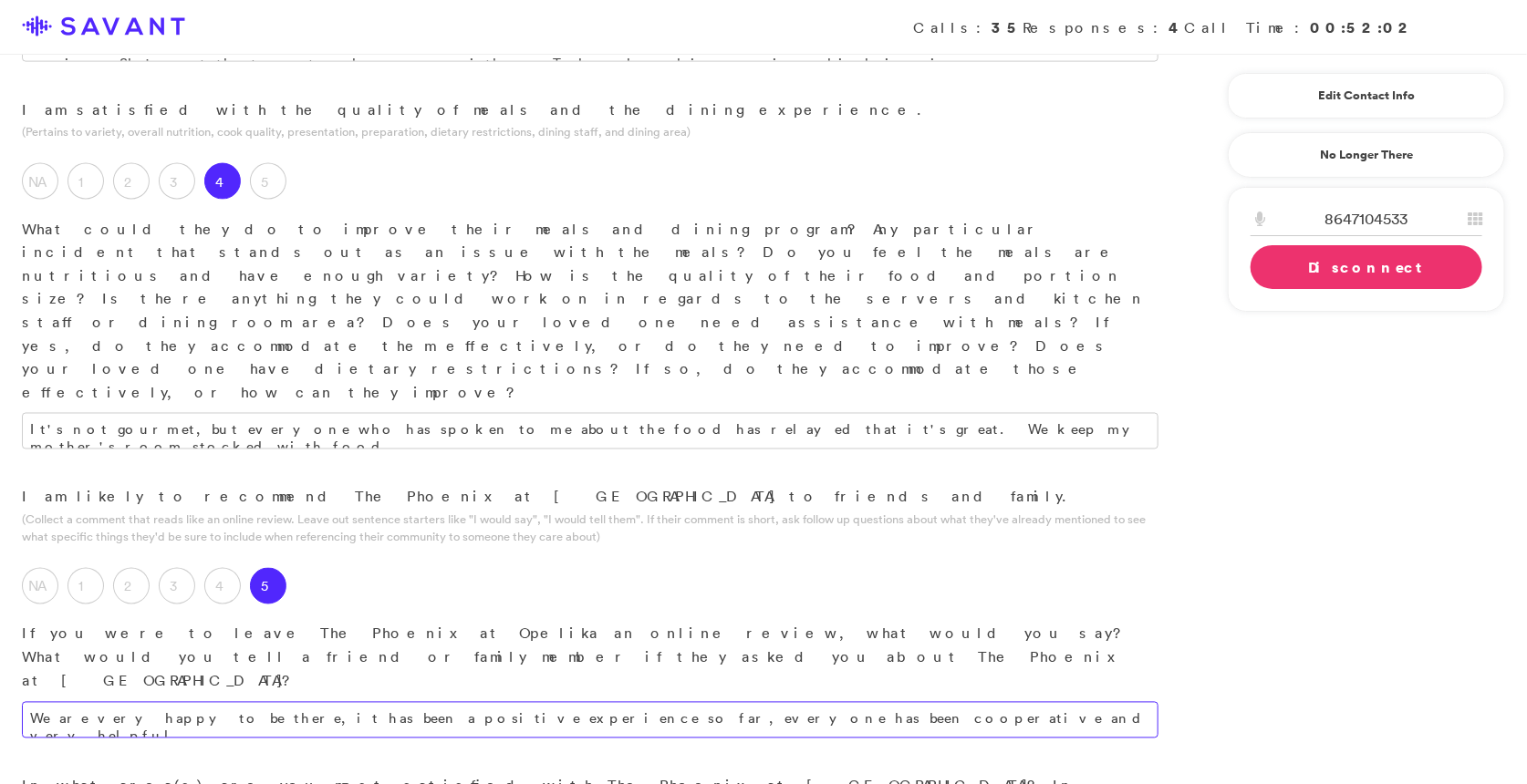
scroll to position [1342, 0]
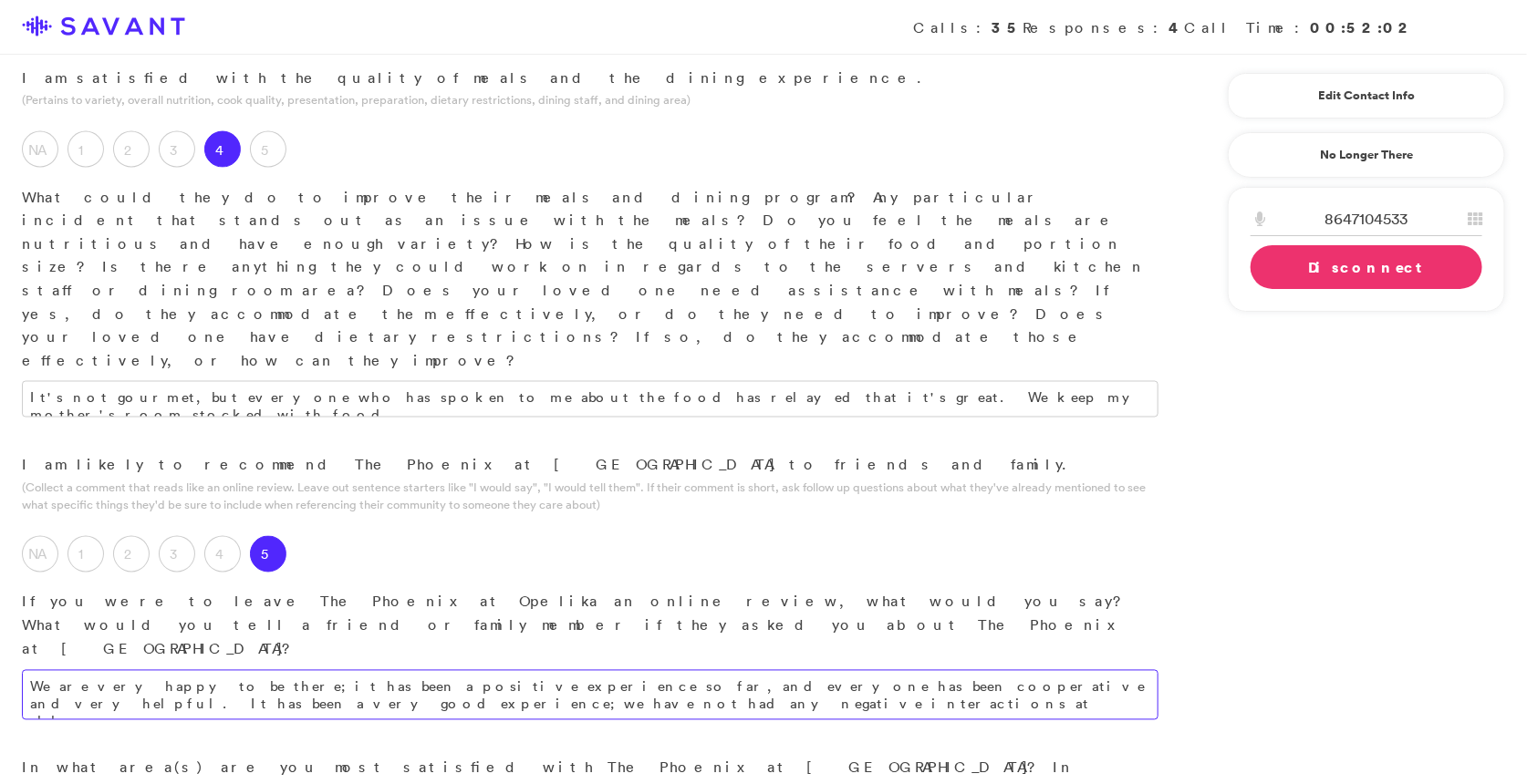
type textarea "We are very happy to be there; it has been a positive experience so far, and ev…"
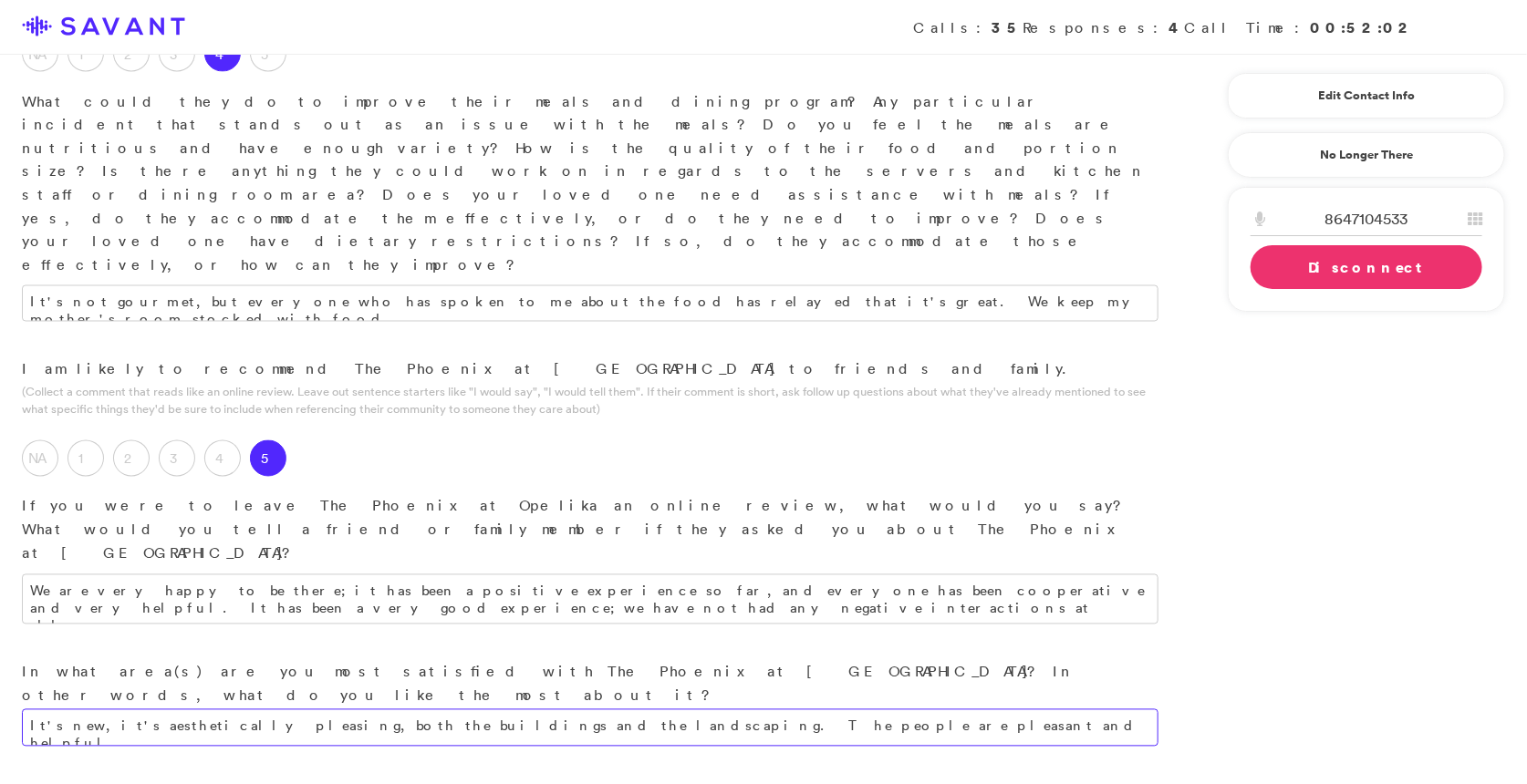
scroll to position [1446, 0]
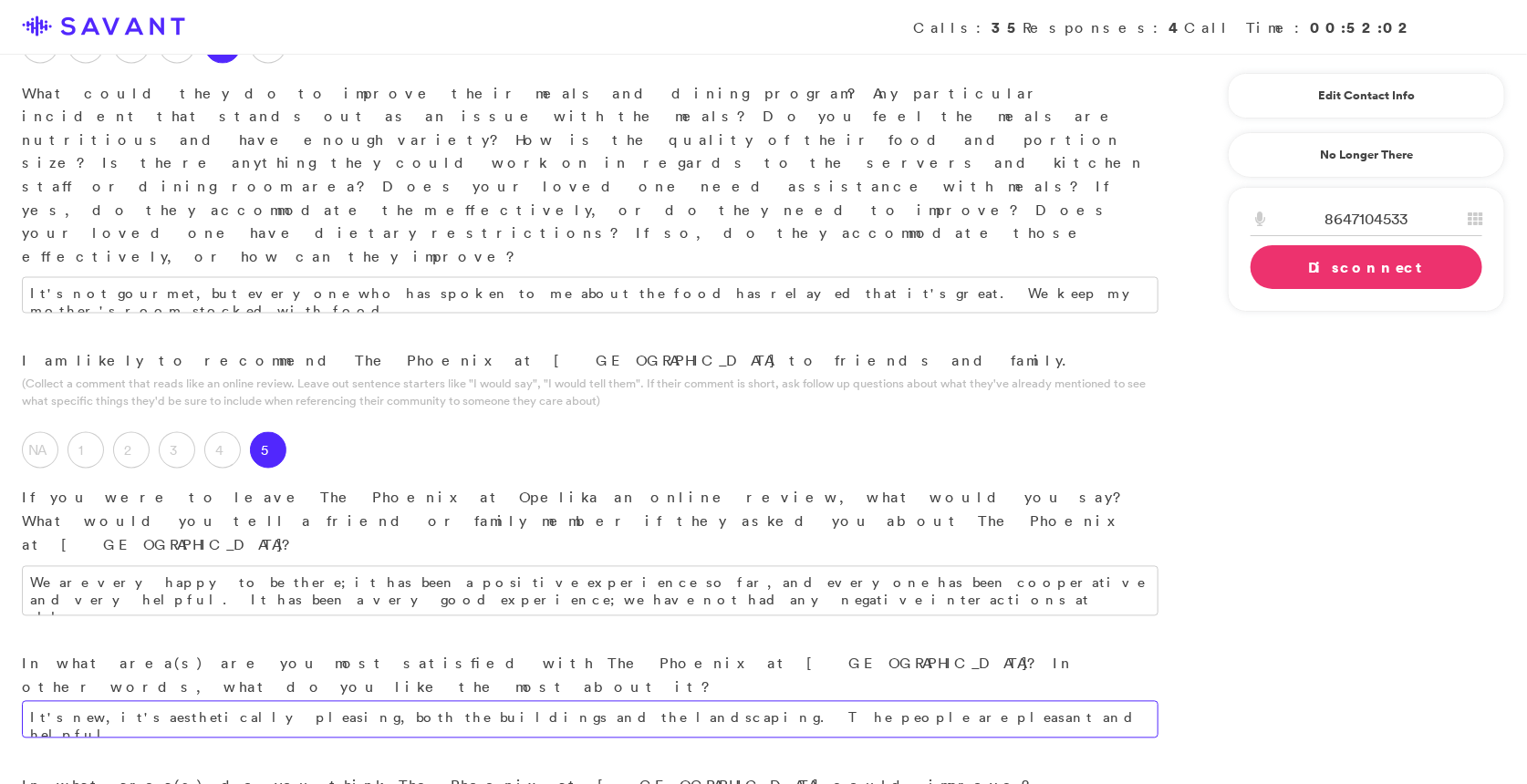
type textarea "It's new, it's aesthetically pleasing, both the buildings and the landscaping. …"
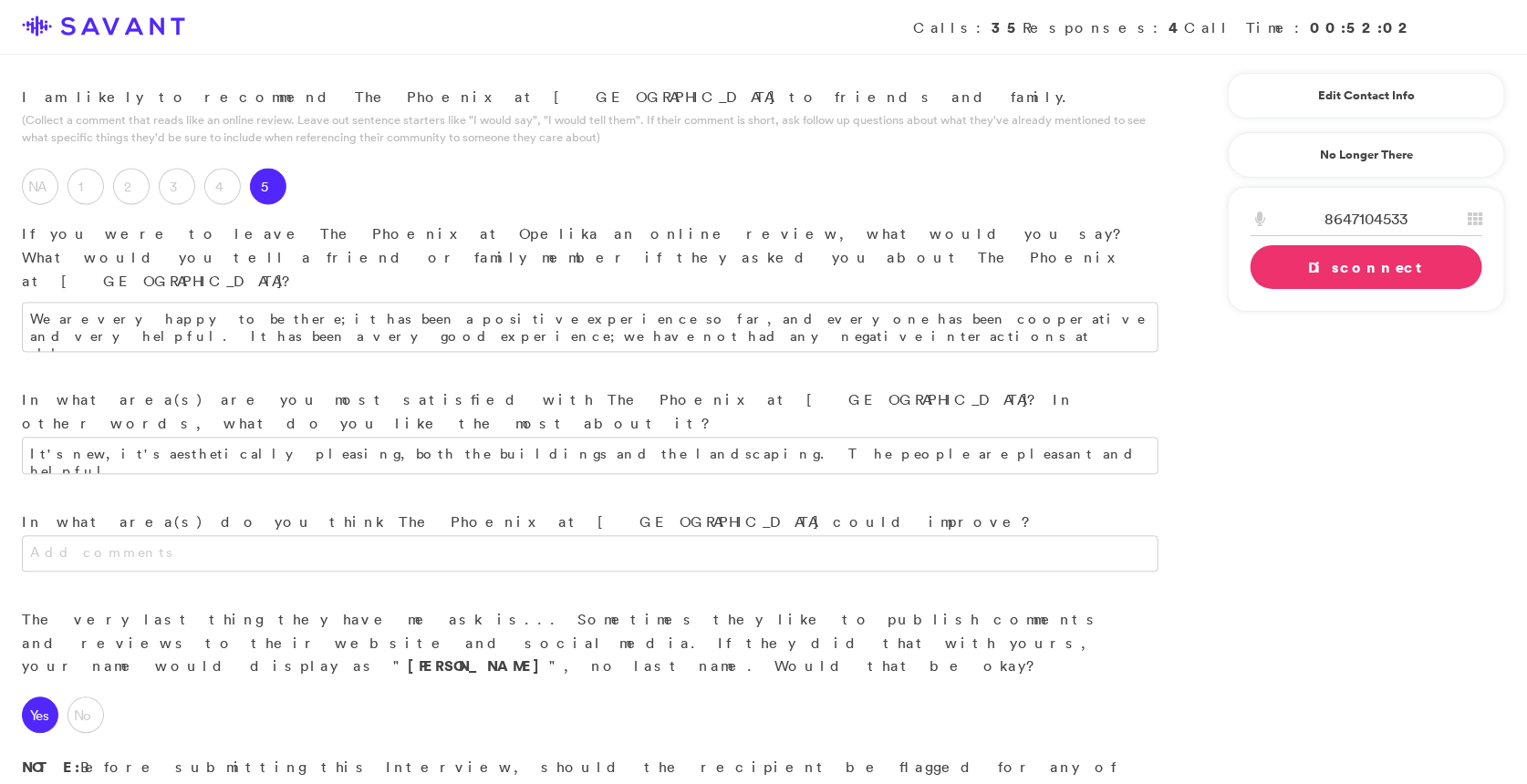
scroll to position [1838, 0]
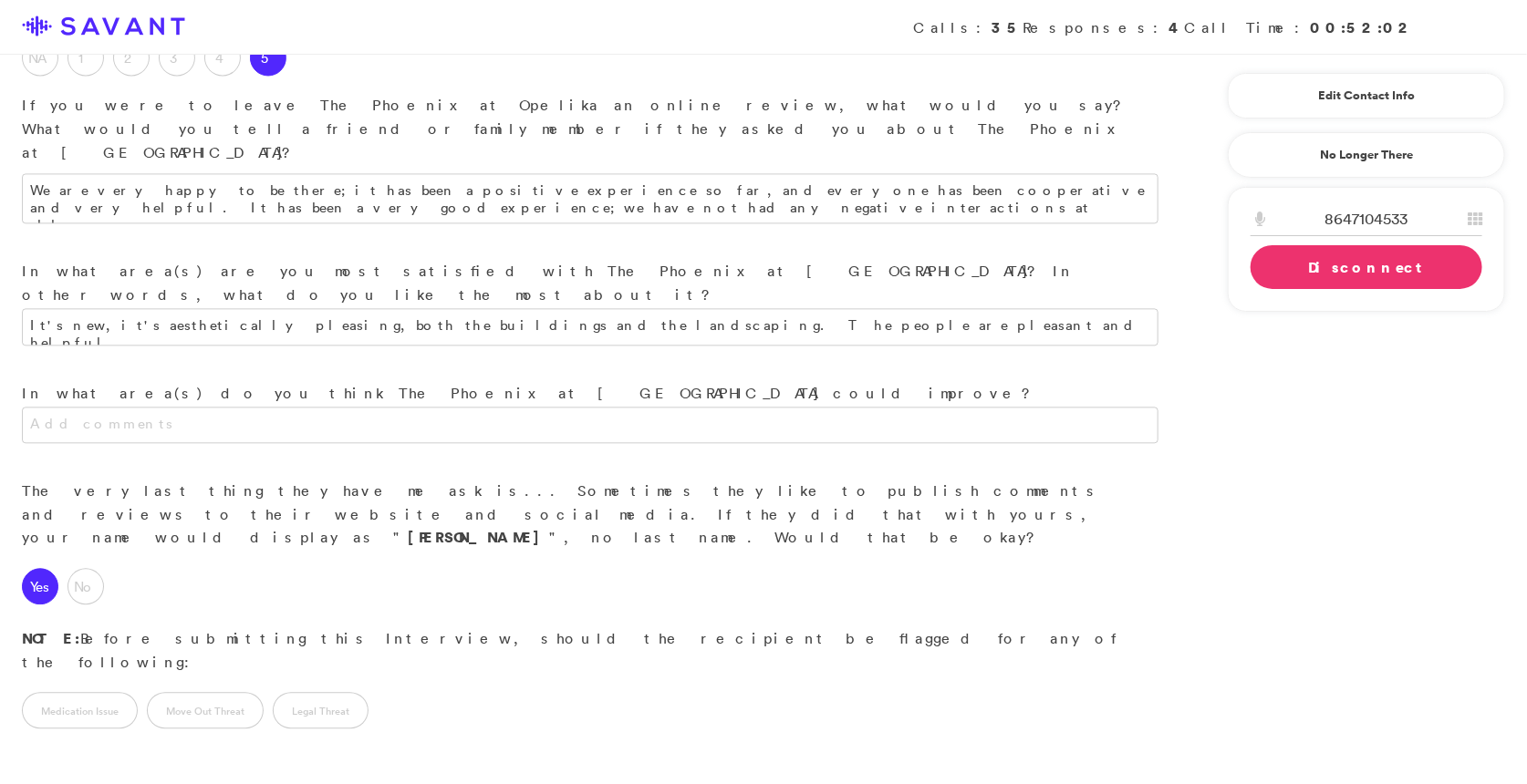
click at [1290, 269] on link "Disconnect" at bounding box center [1365, 267] width 232 height 44
